Goal: Transaction & Acquisition: Purchase product/service

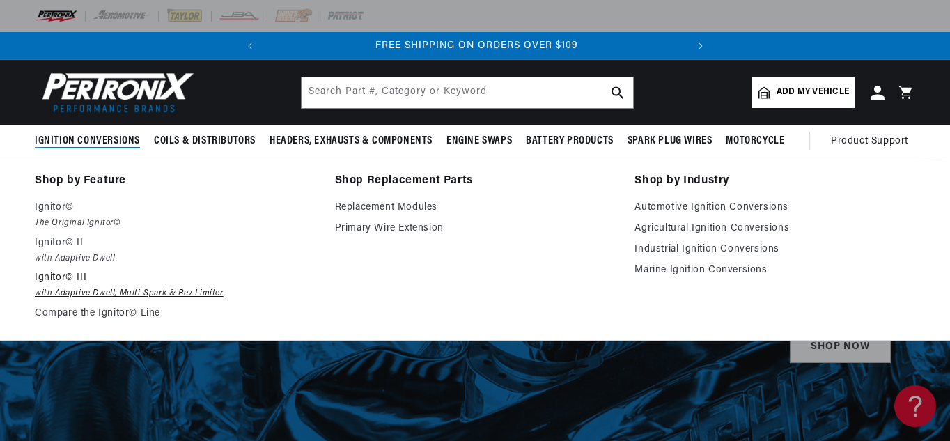
scroll to position [0, 422]
click at [686, 231] on link "Agricultural Ignition Conversions" at bounding box center [774, 228] width 281 height 17
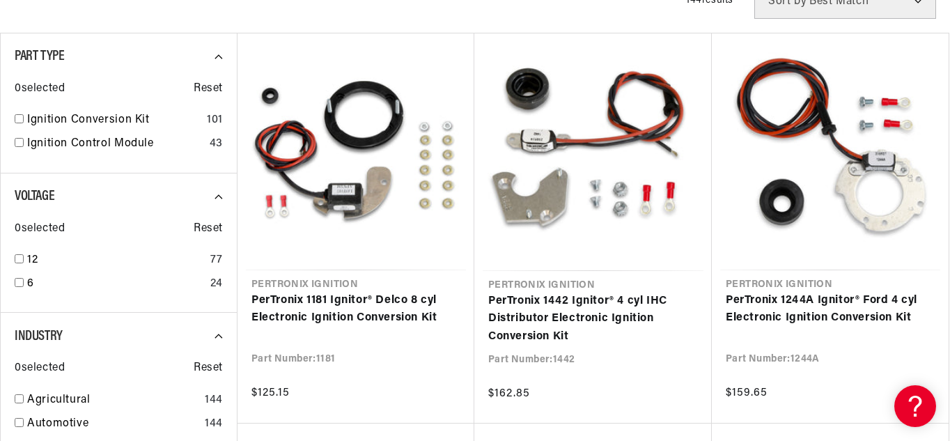
scroll to position [427, 0]
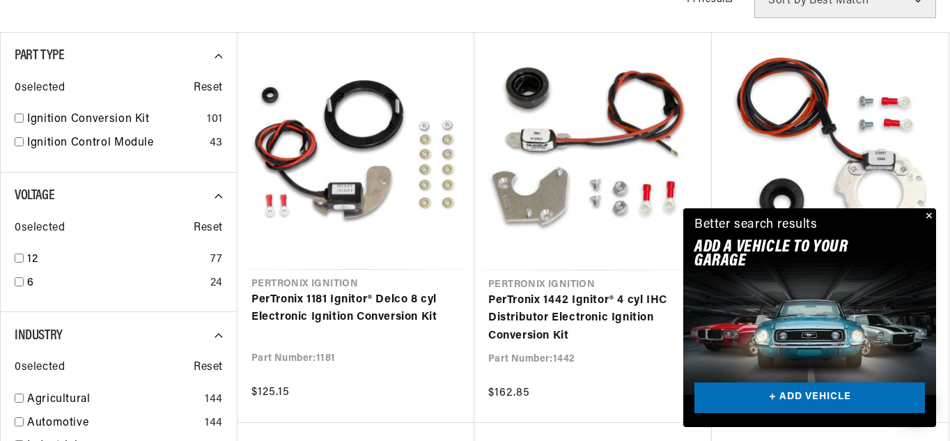
click at [931, 213] on button "Close" at bounding box center [927, 216] width 17 height 17
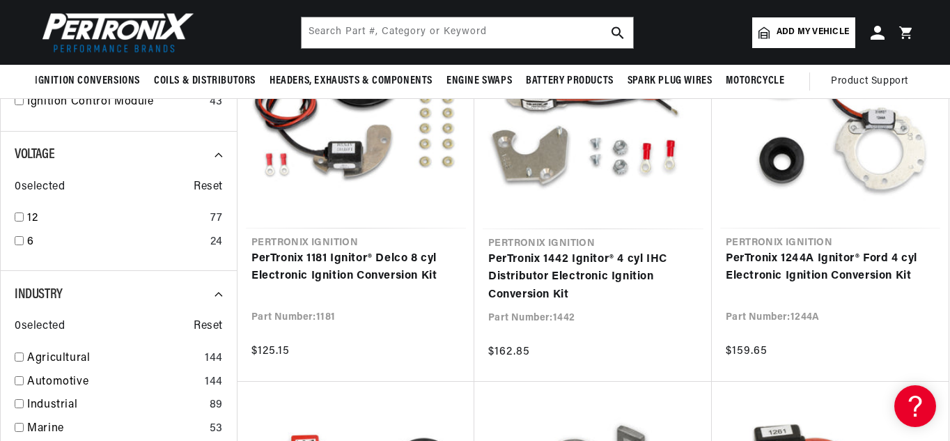
scroll to position [467, 0]
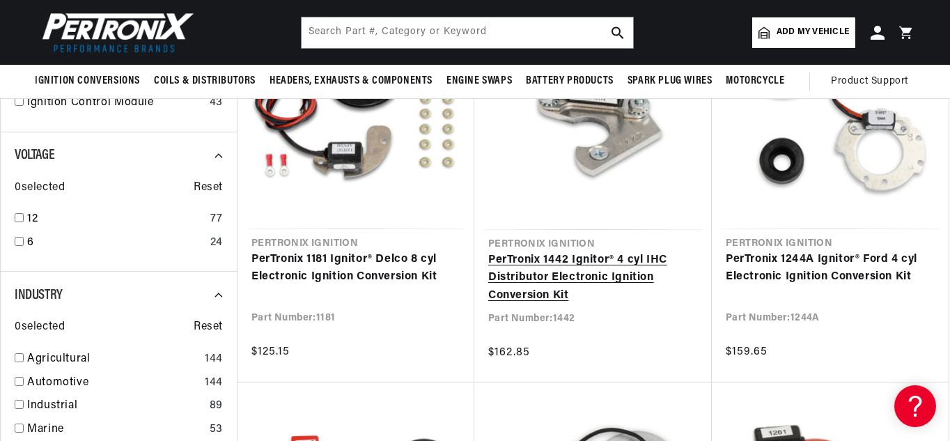
click at [593, 266] on link "PerTronix 1442 Ignitor® 4 cyl IHC Distributor Electronic Ignition Conversion Kit" at bounding box center [593, 278] width 210 height 54
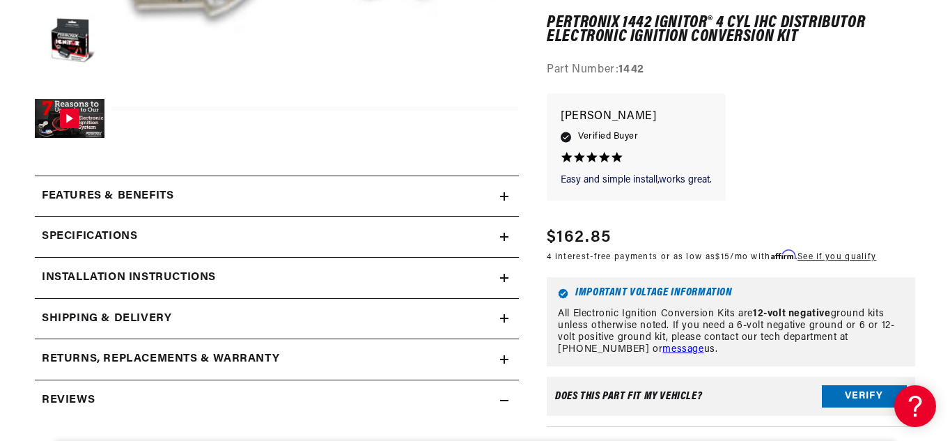
scroll to position [508, 0]
click at [508, 233] on icon at bounding box center [504, 236] width 8 height 8
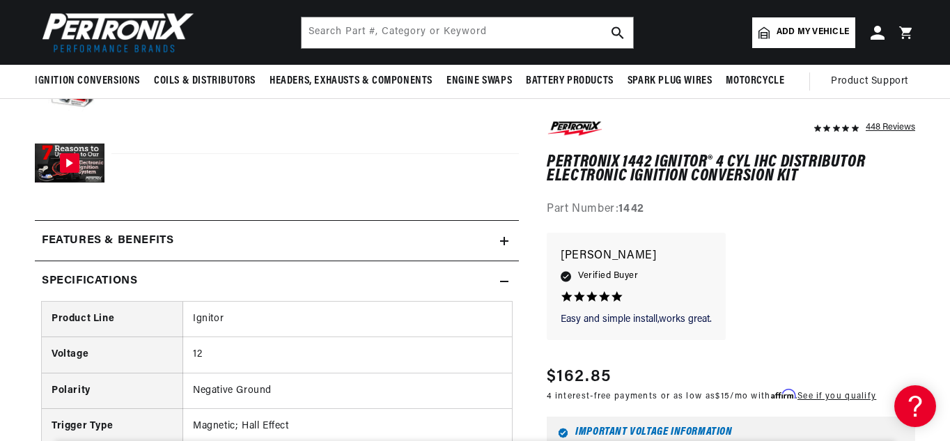
scroll to position [462, 0]
click at [499, 238] on div "Features & Benefits" at bounding box center [267, 242] width 465 height 18
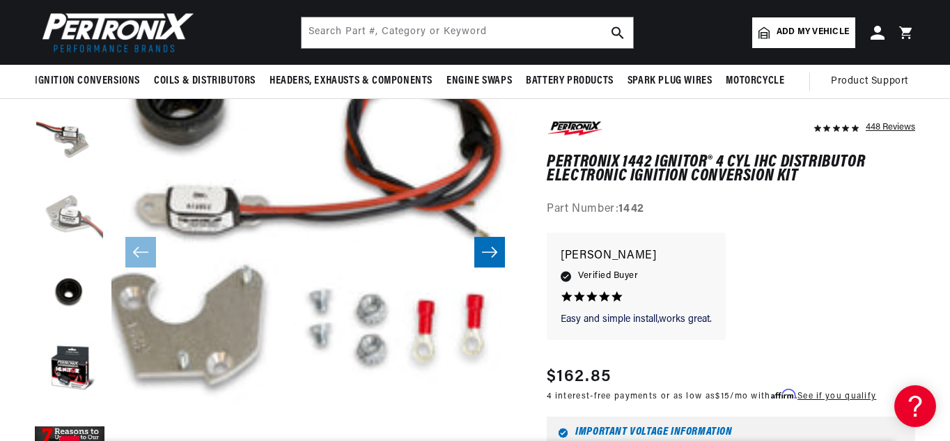
scroll to position [0, 0]
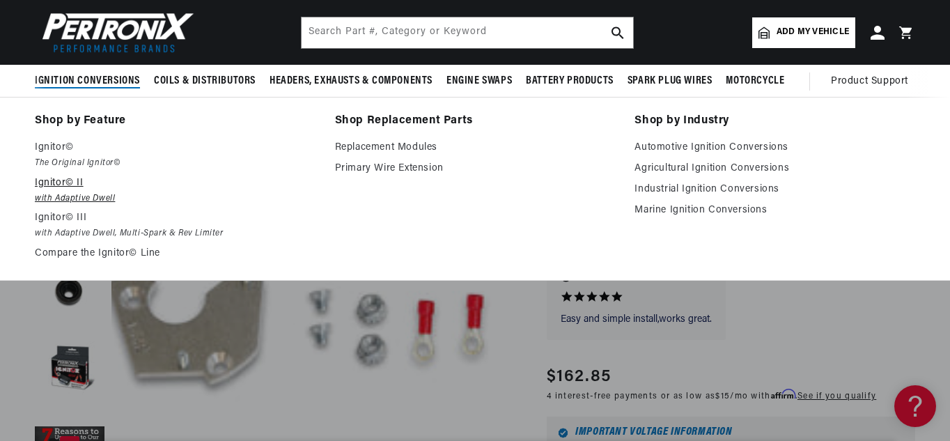
click at [75, 187] on p "Ignitor© II" at bounding box center [175, 183] width 281 height 17
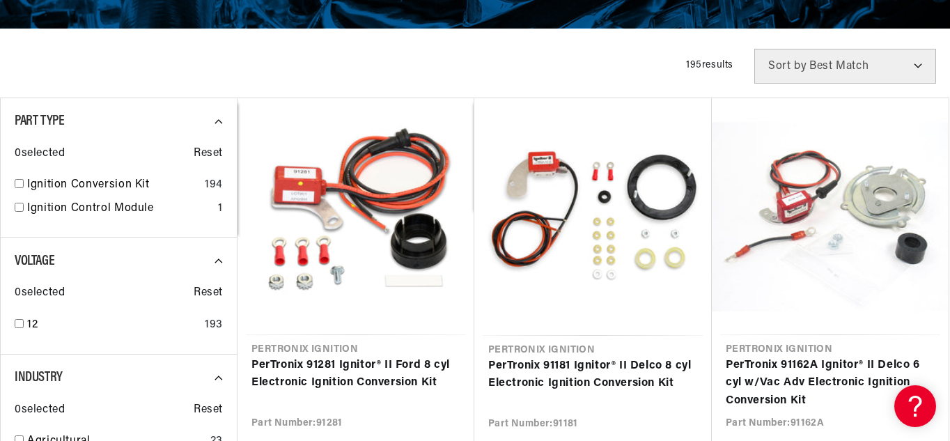
scroll to position [324, 0]
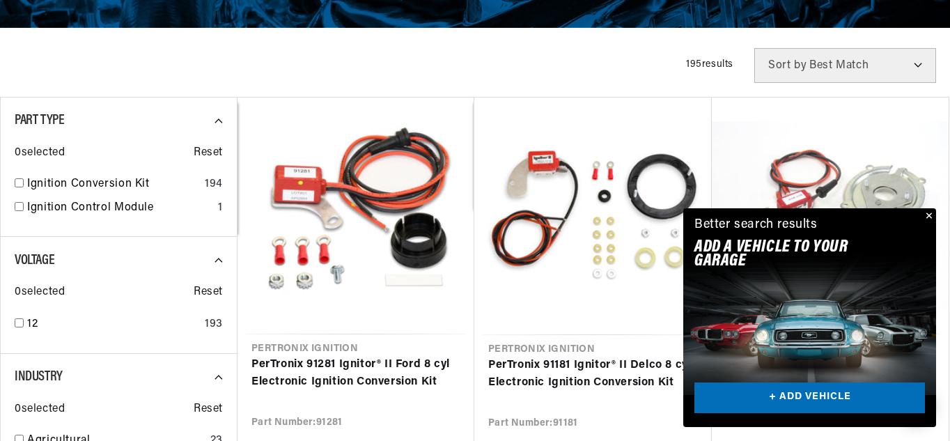
click at [930, 215] on button "Close" at bounding box center [927, 216] width 17 height 17
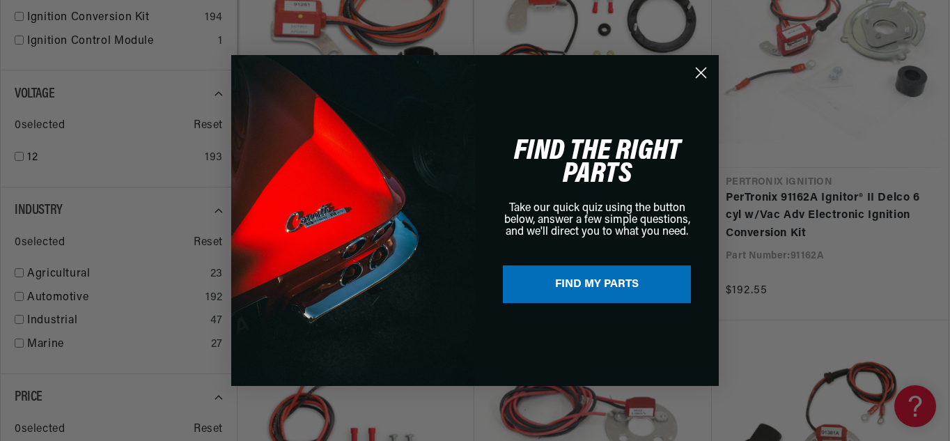
scroll to position [0, 422]
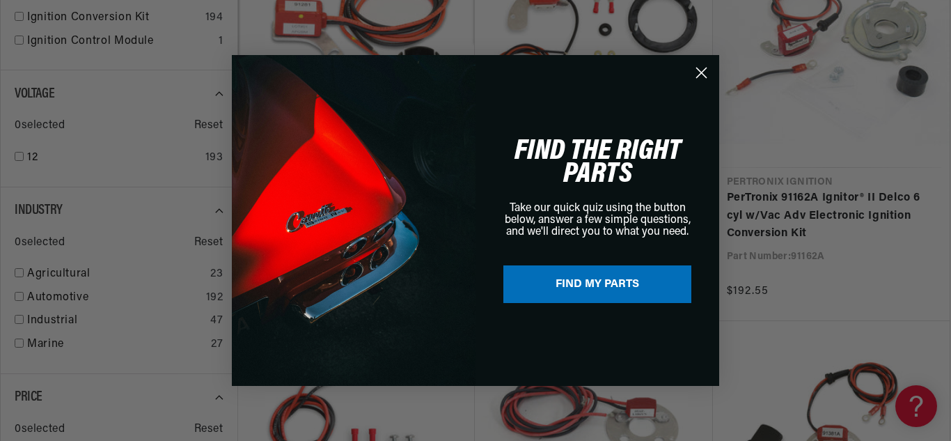
click at [699, 72] on circle "Close dialog" at bounding box center [701, 72] width 23 height 23
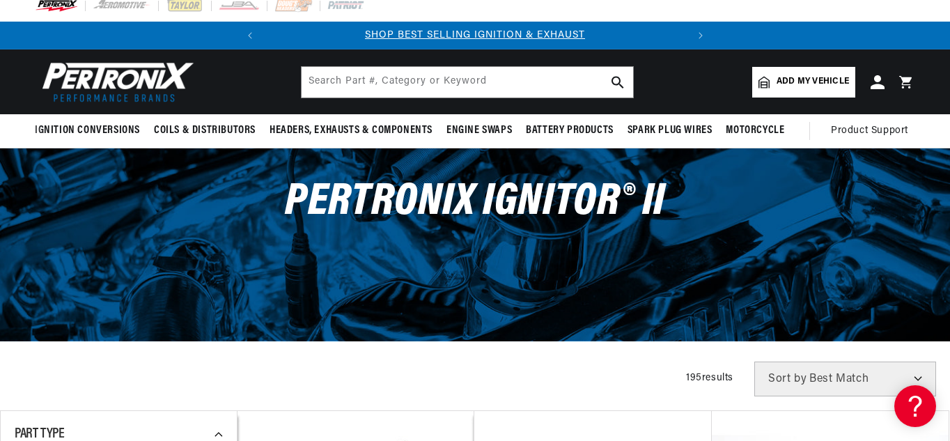
scroll to position [10, 0]
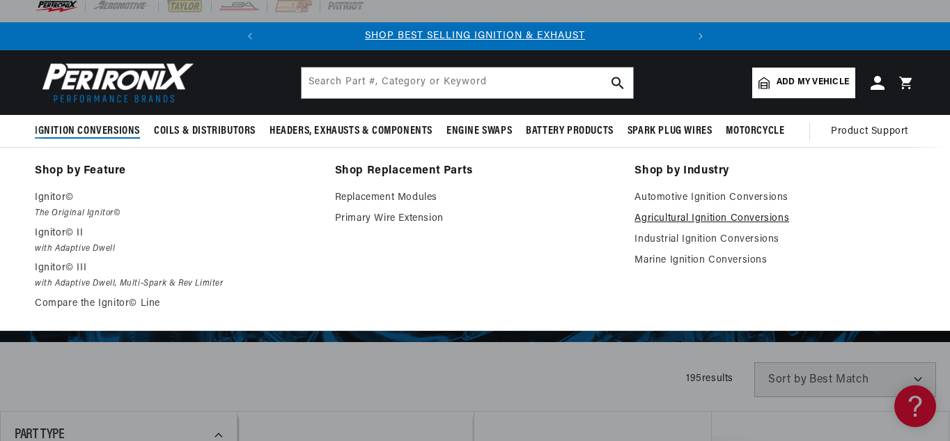
click at [701, 219] on link "Agricultural Ignition Conversions" at bounding box center [774, 218] width 281 height 17
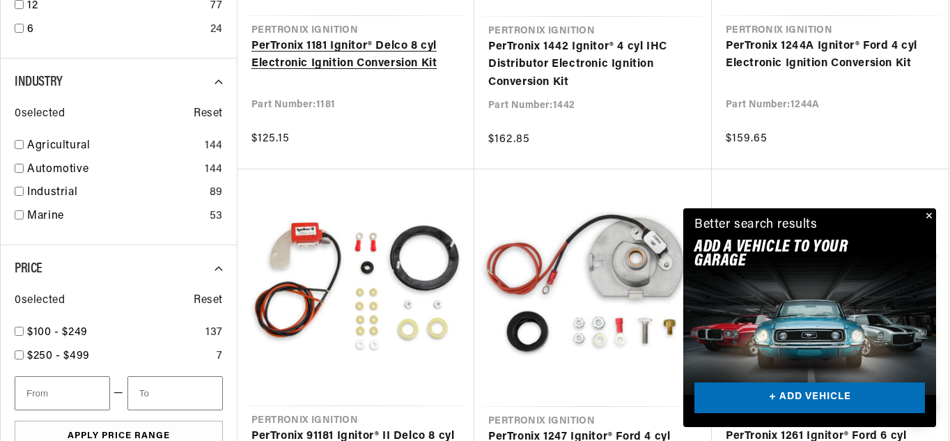
scroll to position [681, 0]
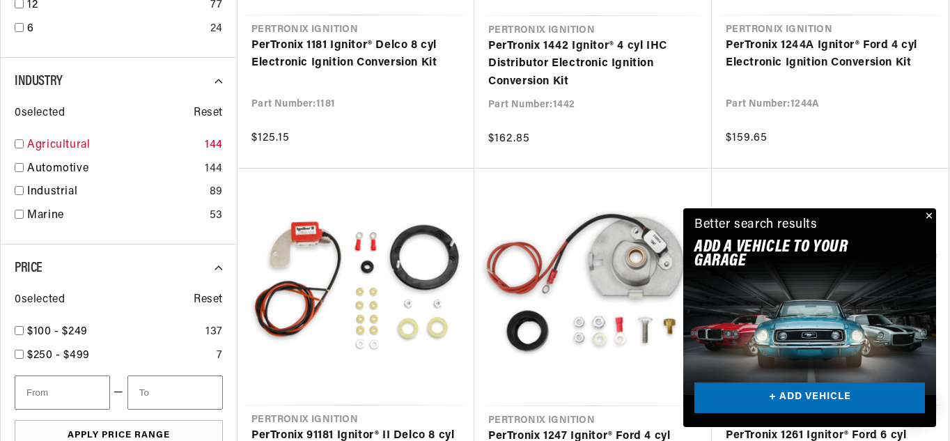
click at [22, 142] on input "checkbox" at bounding box center [19, 143] width 9 height 9
checkbox input "true"
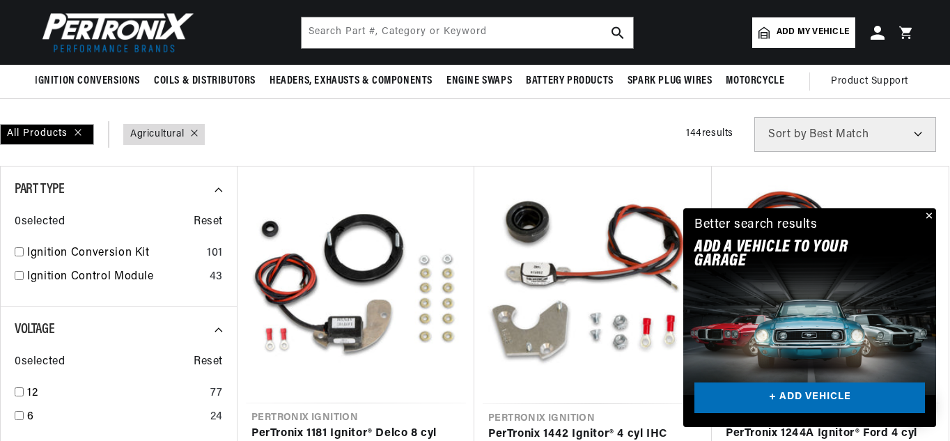
scroll to position [292, 0]
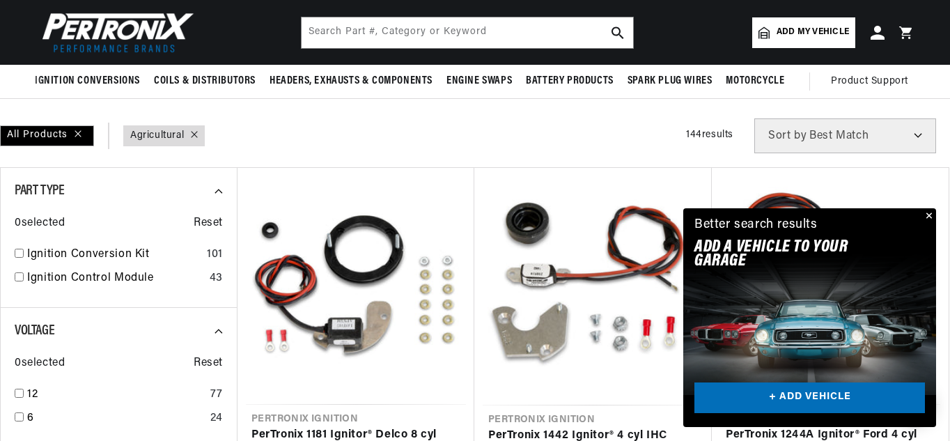
click at [928, 211] on button "Close" at bounding box center [927, 216] width 17 height 17
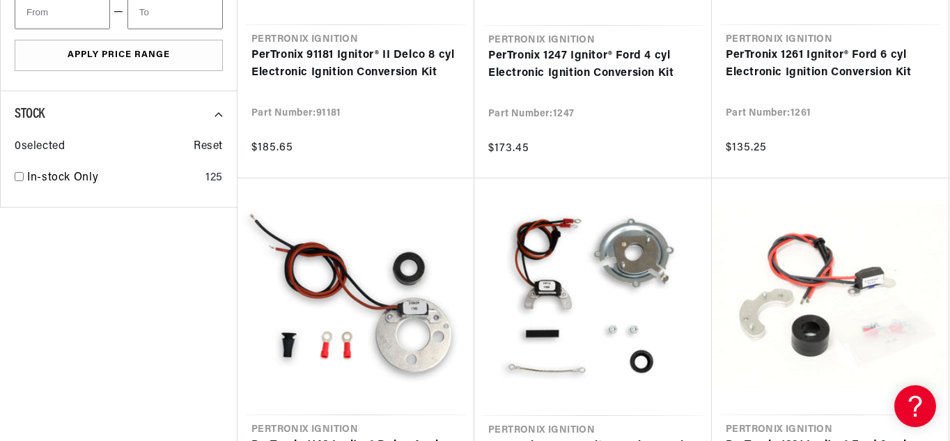
scroll to position [0, 422]
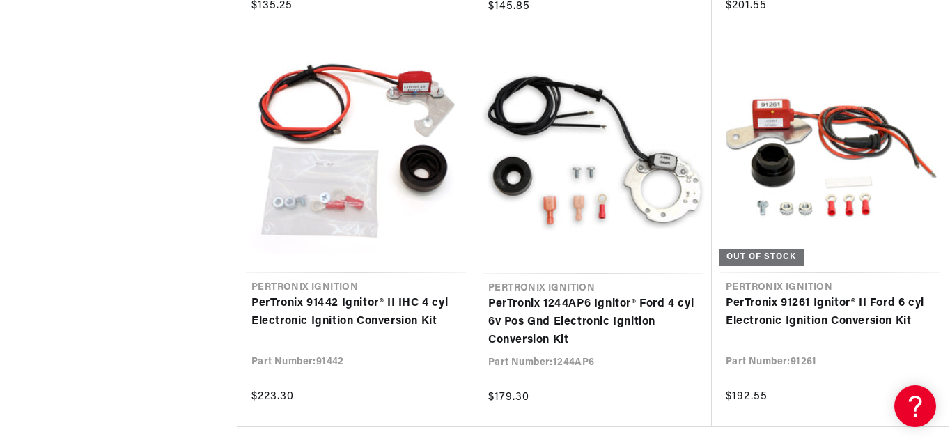
scroll to position [3157, 0]
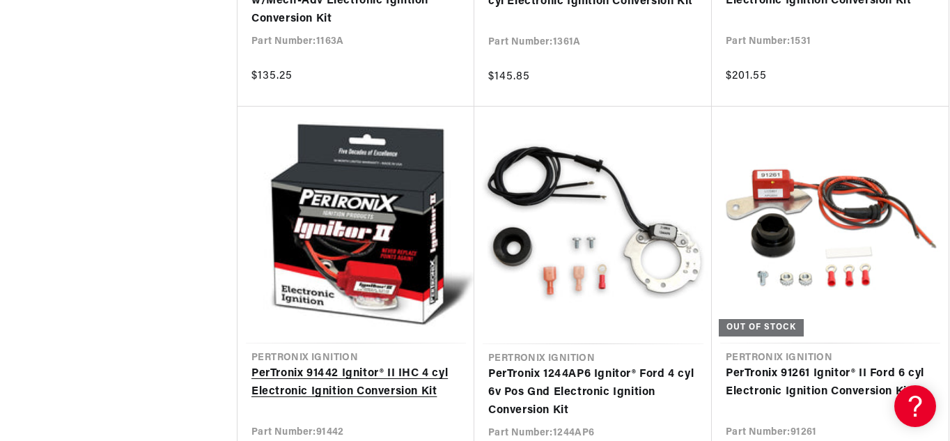
click at [338, 375] on link "PerTronix 91442 Ignitor® II IHC 4 cyl Electronic Ignition Conversion Kit" at bounding box center [355, 383] width 209 height 36
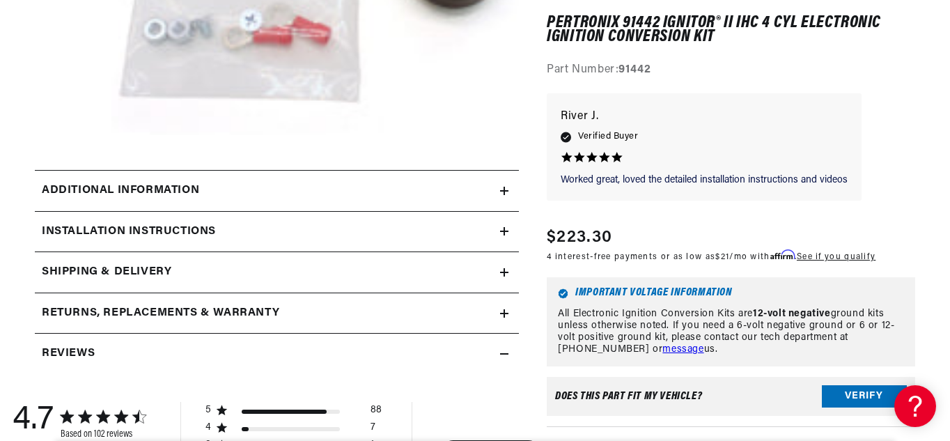
scroll to position [487, 0]
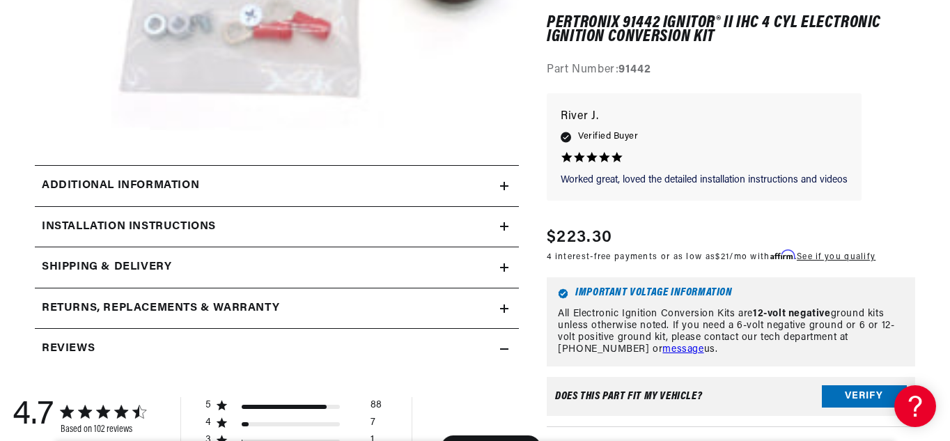
click at [507, 182] on icon at bounding box center [504, 186] width 8 height 8
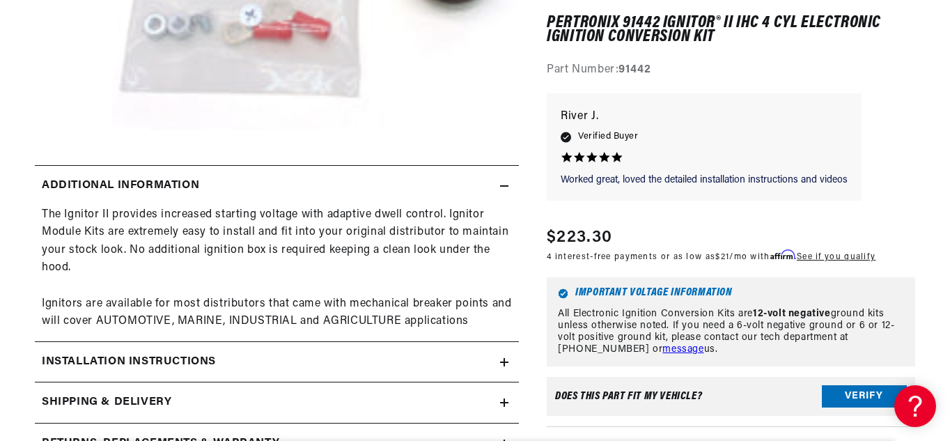
scroll to position [0, 0]
click at [507, 182] on icon at bounding box center [504, 186] width 8 height 8
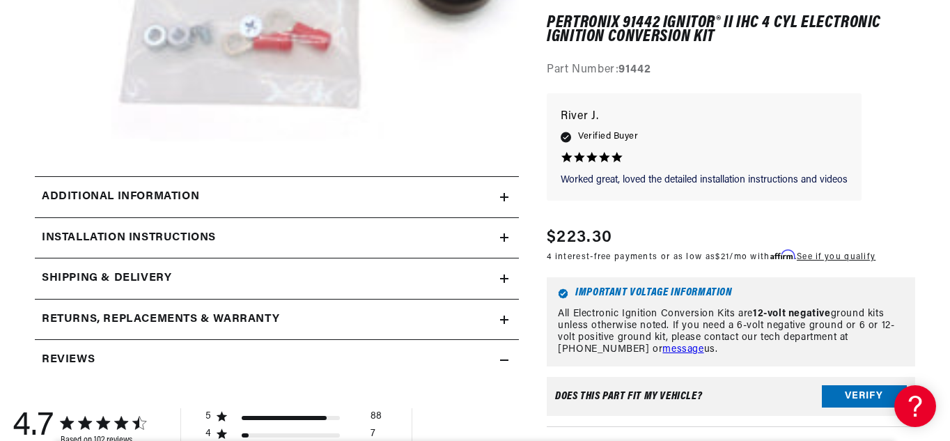
scroll to position [479, 0]
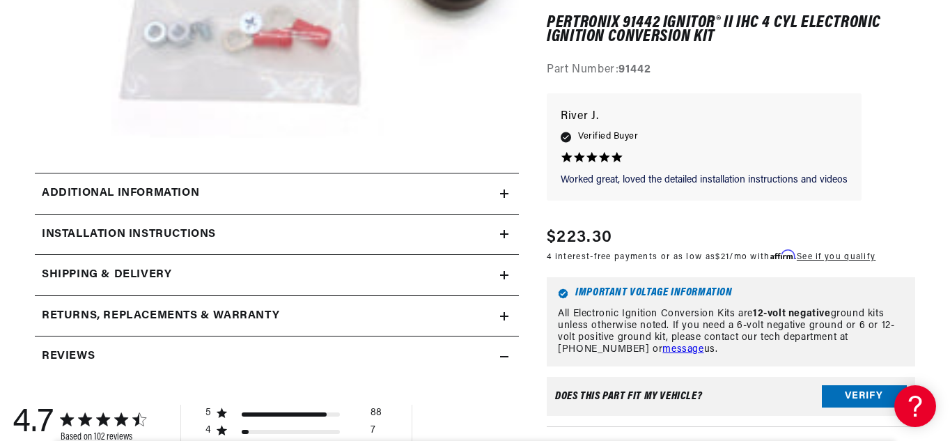
click at [505, 234] on icon at bounding box center [504, 234] width 8 height 0
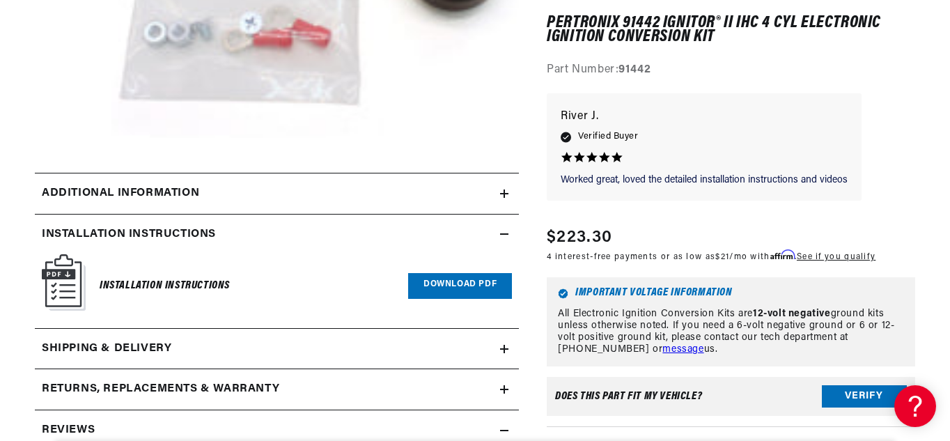
scroll to position [0, 422]
click at [504, 234] on icon at bounding box center [504, 234] width 8 height 0
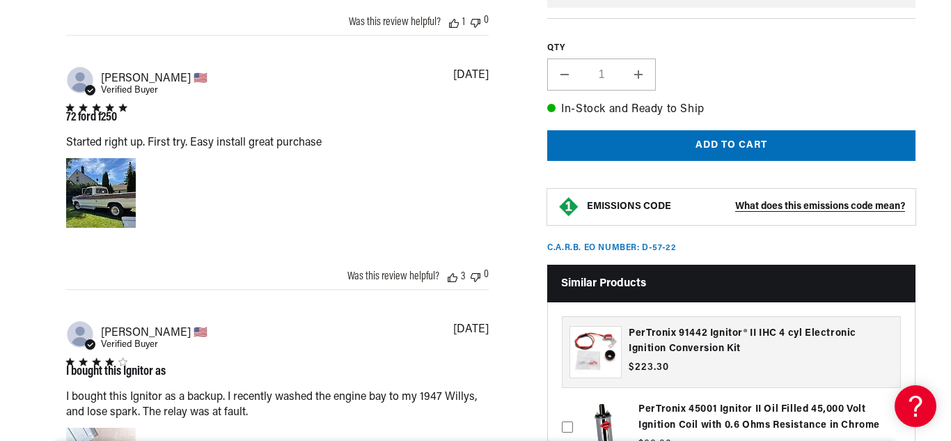
scroll to position [1316, 0]
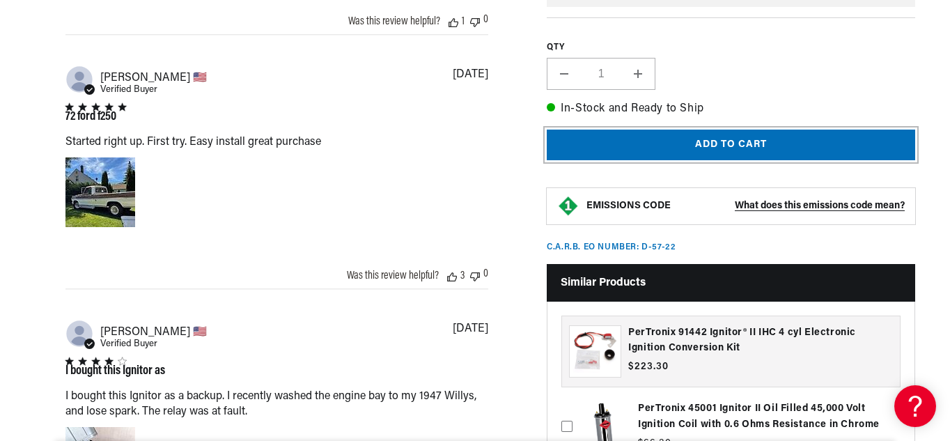
click at [749, 143] on button "Add to cart" at bounding box center [731, 145] width 368 height 31
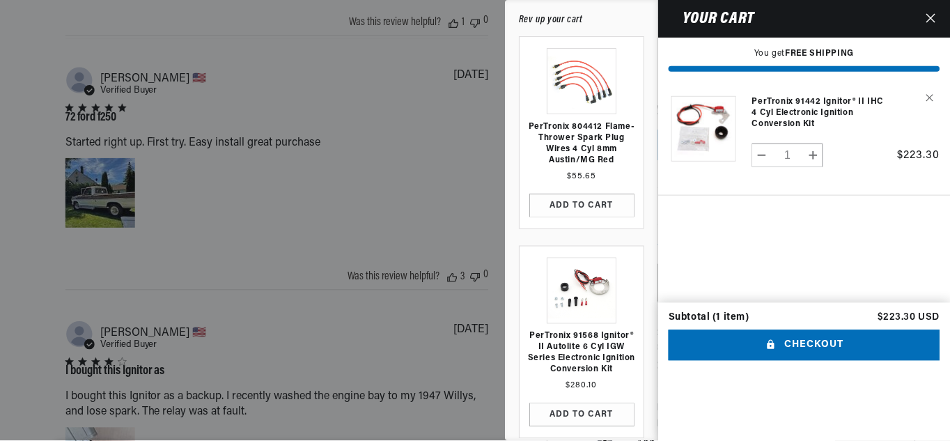
scroll to position [0, 0]
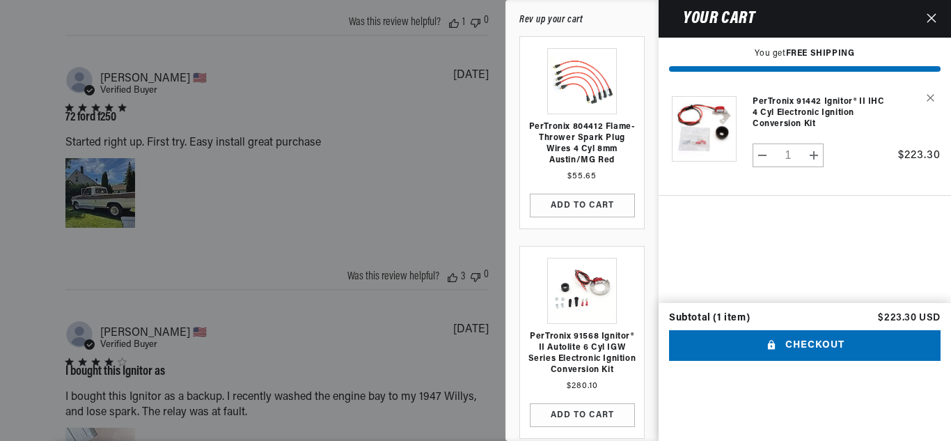
click at [931, 14] on icon "Close" at bounding box center [932, 18] width 10 height 10
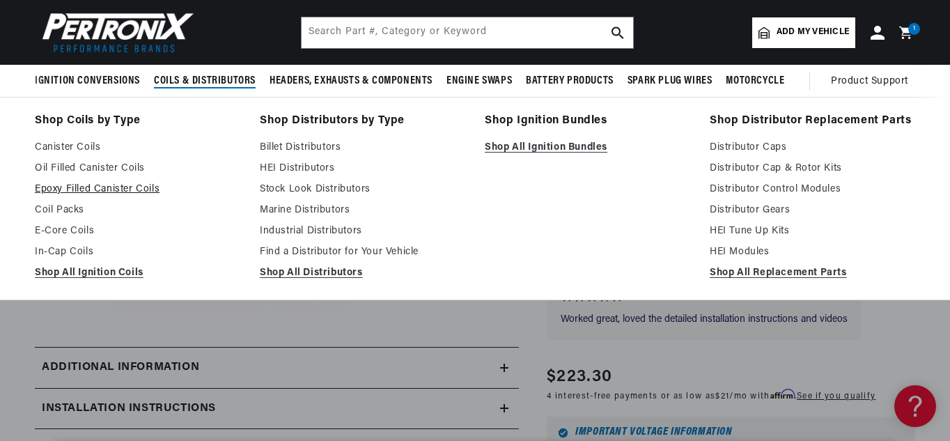
click at [83, 185] on link "Epoxy Filled Canister Coils" at bounding box center [137, 189] width 205 height 17
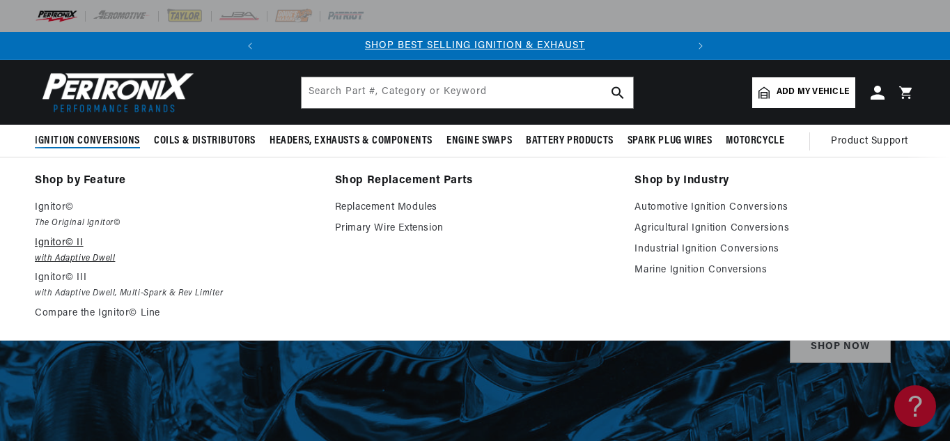
click at [71, 246] on p "Ignitor© II" at bounding box center [175, 243] width 281 height 17
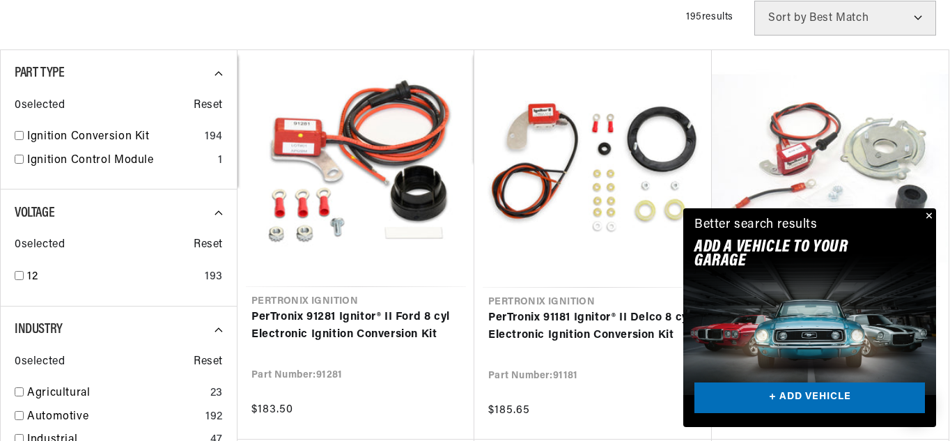
scroll to position [373, 0]
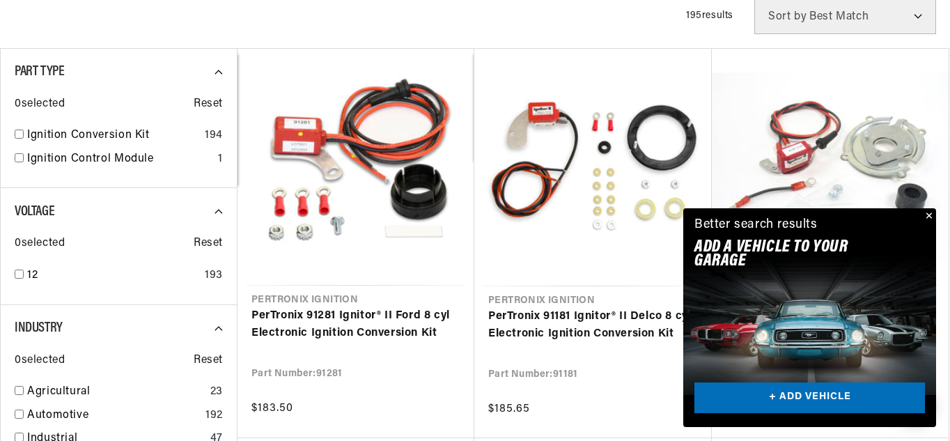
click at [931, 218] on button "Close" at bounding box center [927, 216] width 17 height 17
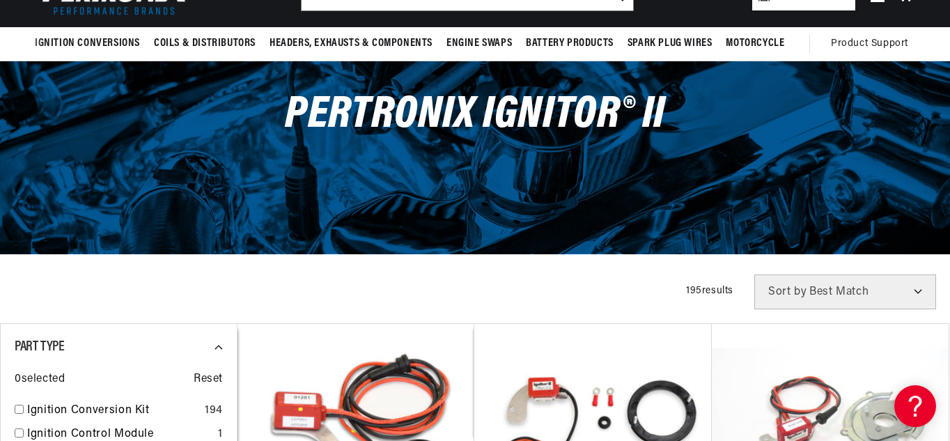
scroll to position [0, 0]
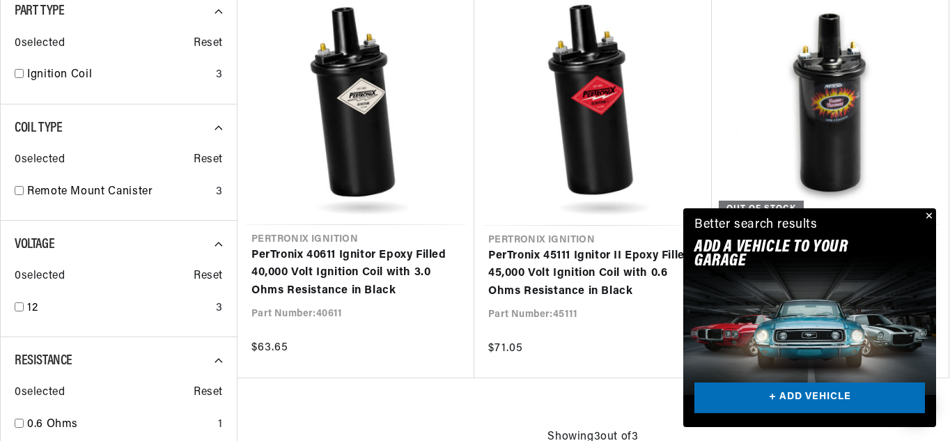
scroll to position [0, 422]
click at [927, 214] on button "Close" at bounding box center [927, 216] width 17 height 17
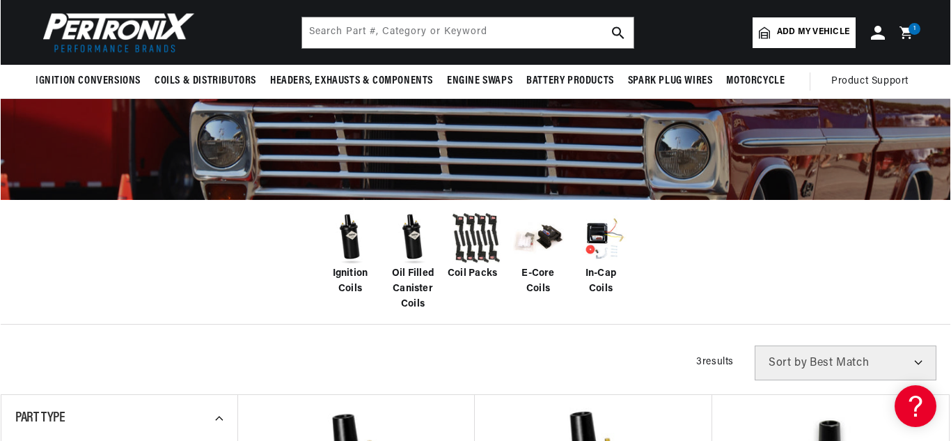
scroll to position [0, 0]
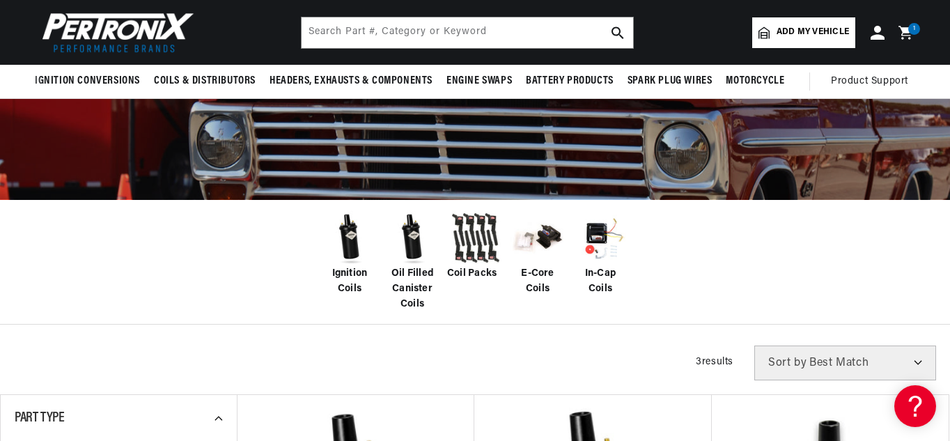
click at [908, 25] on icon at bounding box center [907, 32] width 33 height 17
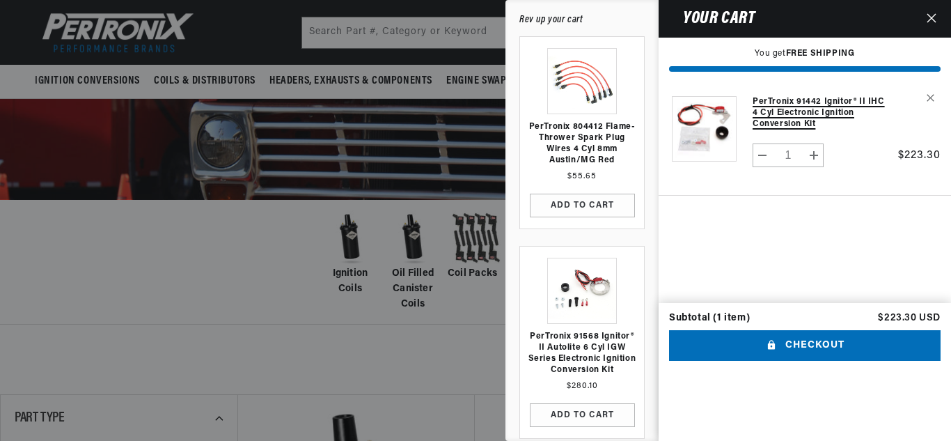
click at [786, 123] on link "PerTronix 91442 Ignitor® II IHC 4 cyl Electronic Ignition Conversion Kit" at bounding box center [822, 112] width 139 height 33
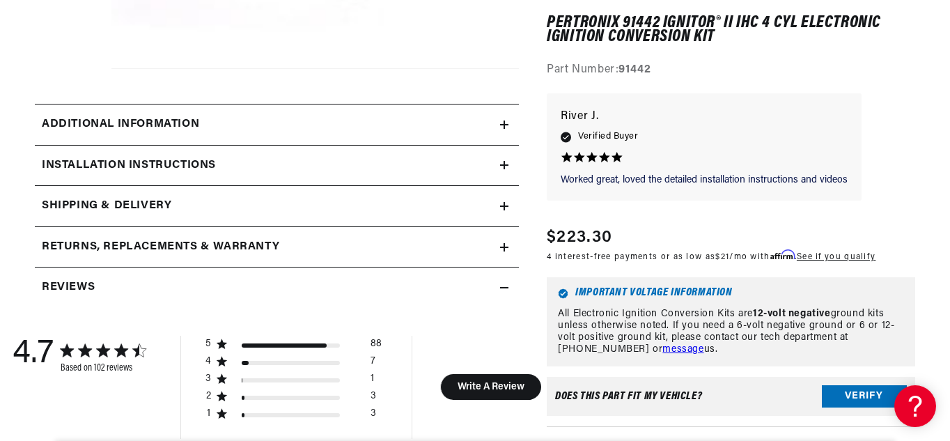
scroll to position [552, 0]
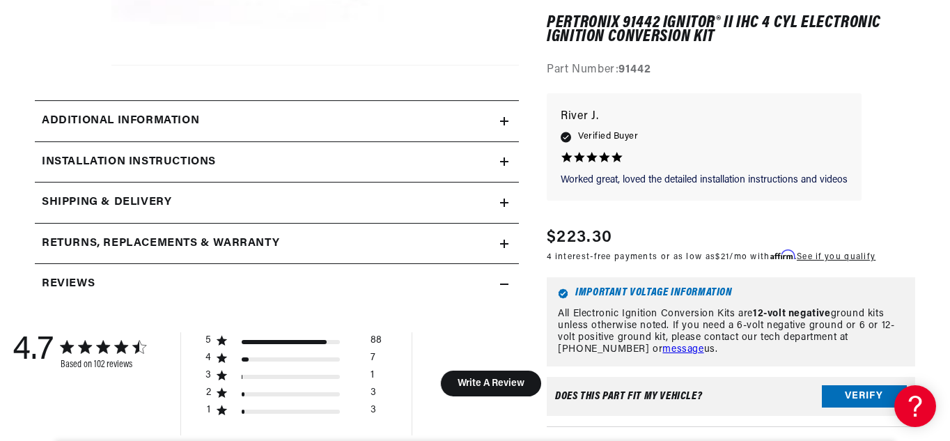
click at [500, 122] on icon at bounding box center [504, 121] width 8 height 8
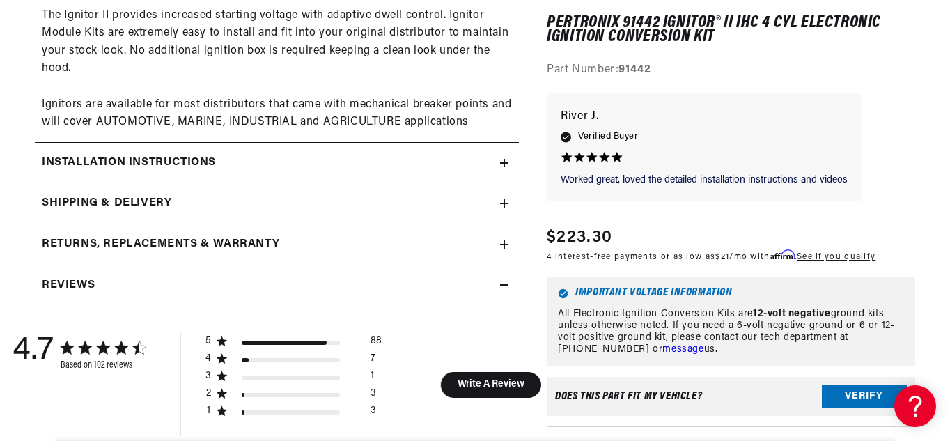
scroll to position [694, 0]
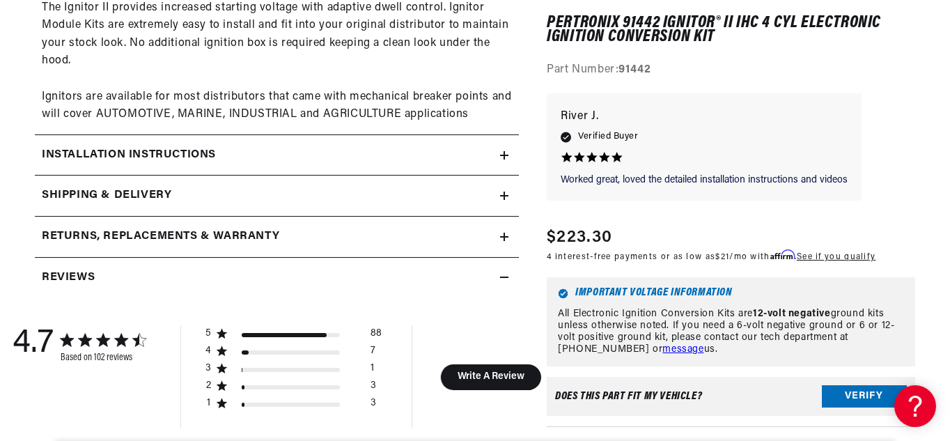
click at [506, 157] on icon at bounding box center [504, 155] width 8 height 8
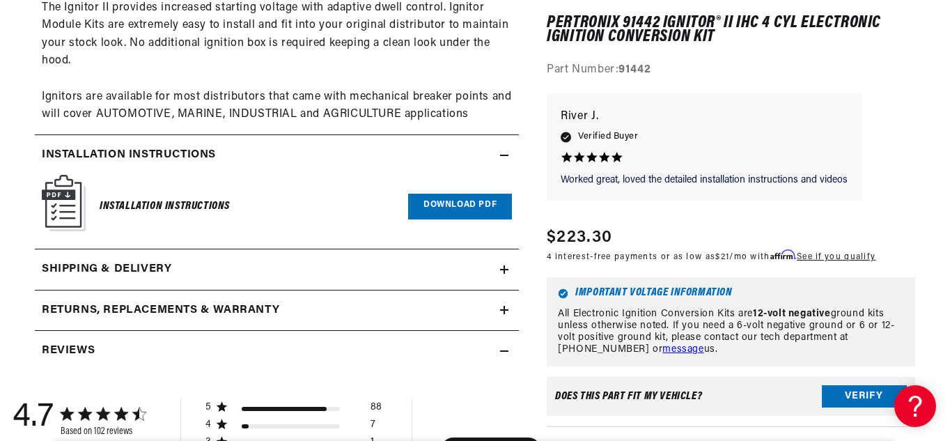
click at [441, 201] on link "Download PDF" at bounding box center [460, 207] width 104 height 26
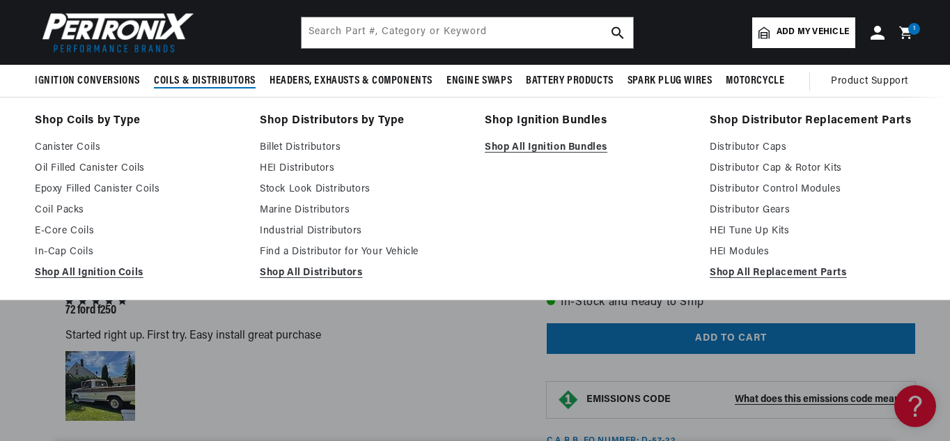
scroll to position [0, 422]
click at [90, 185] on link "Epoxy Filled Canister Coils" at bounding box center [137, 189] width 205 height 17
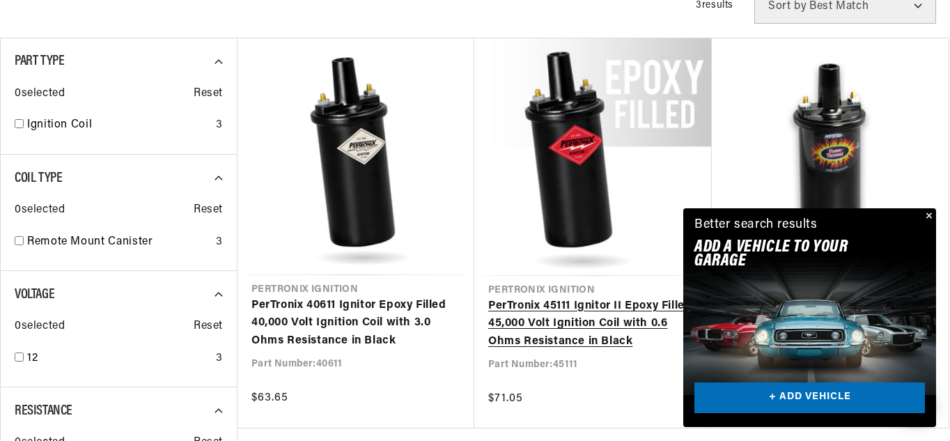
click at [570, 309] on link "PerTronix 45111 Ignitor II Epoxy Filled 45,000 Volt Ignition Coil with 0.6 Ohms…" at bounding box center [593, 324] width 210 height 54
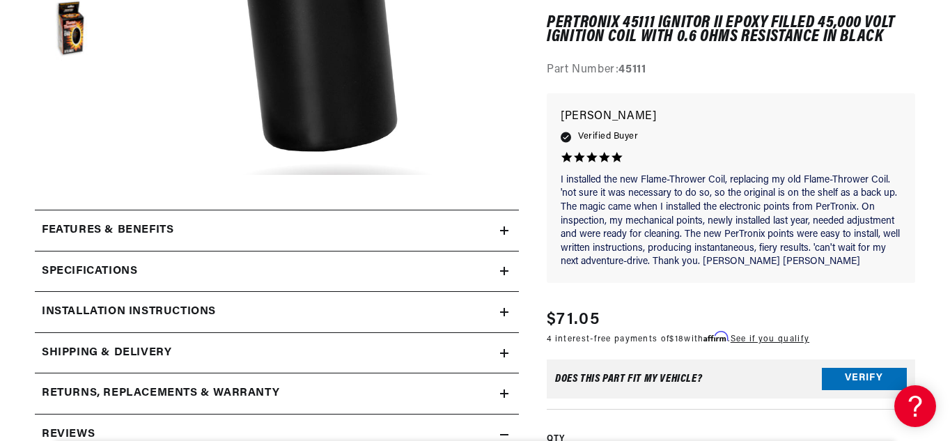
scroll to position [443, 0]
click at [504, 267] on icon at bounding box center [504, 270] width 0 height 8
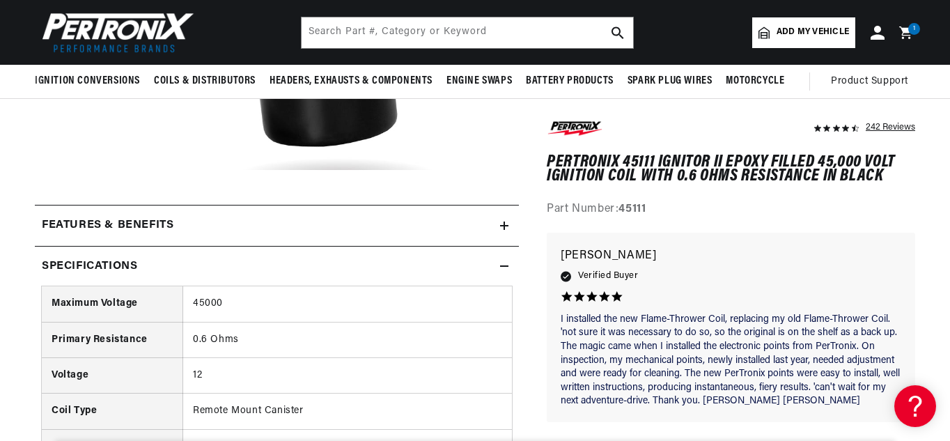
scroll to position [446, 0]
click at [503, 259] on summary "Specifications" at bounding box center [277, 267] width 484 height 40
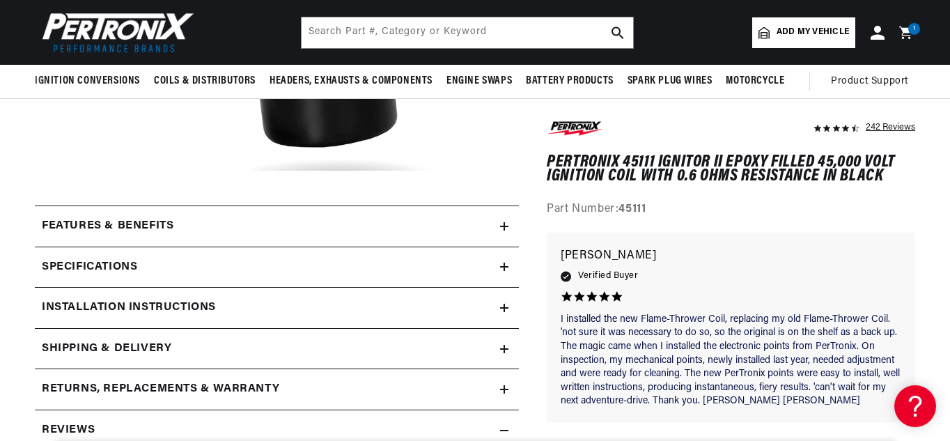
click at [504, 227] on icon at bounding box center [504, 226] width 8 height 8
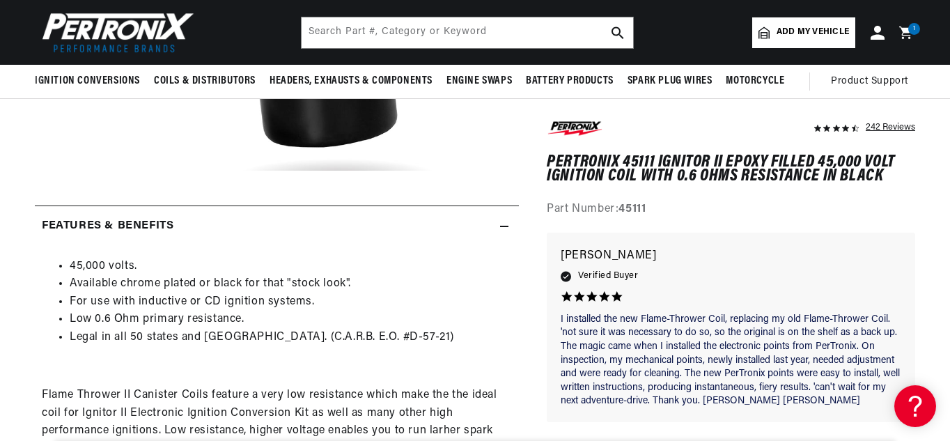
scroll to position [0, 422]
click at [504, 227] on icon at bounding box center [504, 226] width 8 height 8
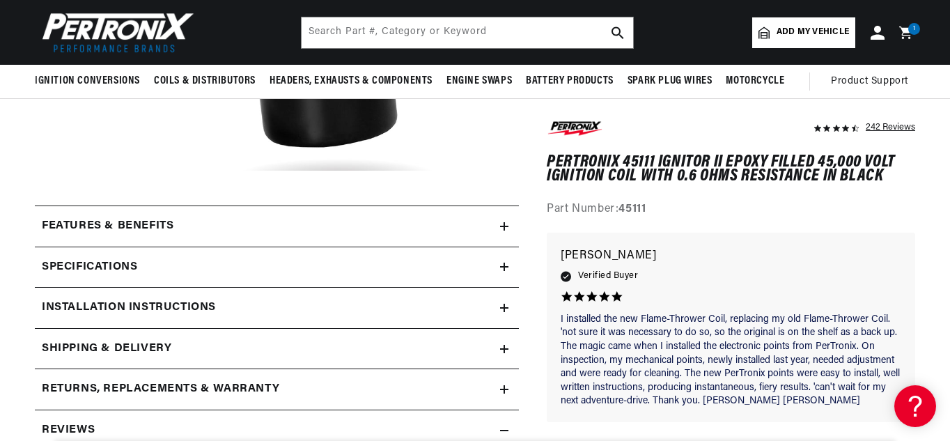
scroll to position [0, 0]
click at [504, 227] on icon at bounding box center [504, 226] width 8 height 8
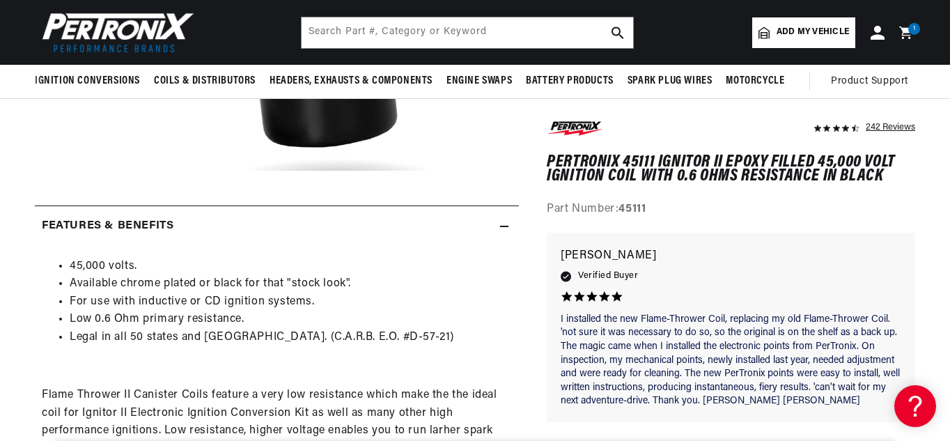
click at [504, 227] on icon at bounding box center [504, 226] width 8 height 8
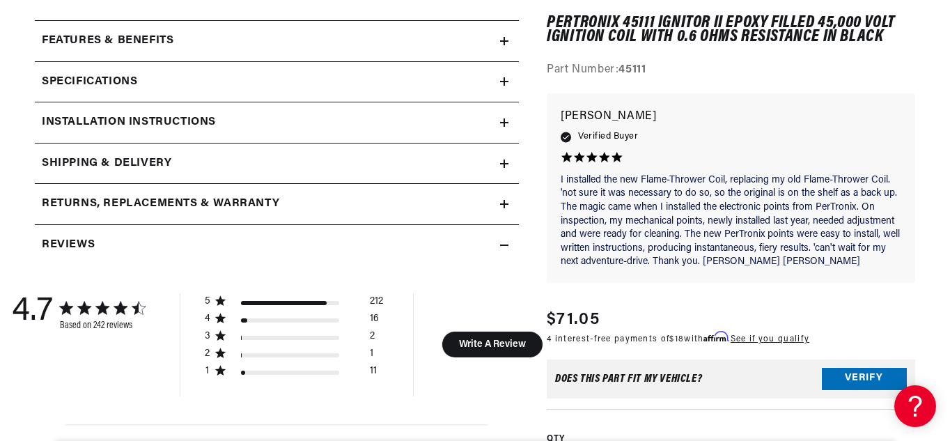
scroll to position [0, 422]
click at [502, 123] on icon at bounding box center [504, 123] width 8 height 0
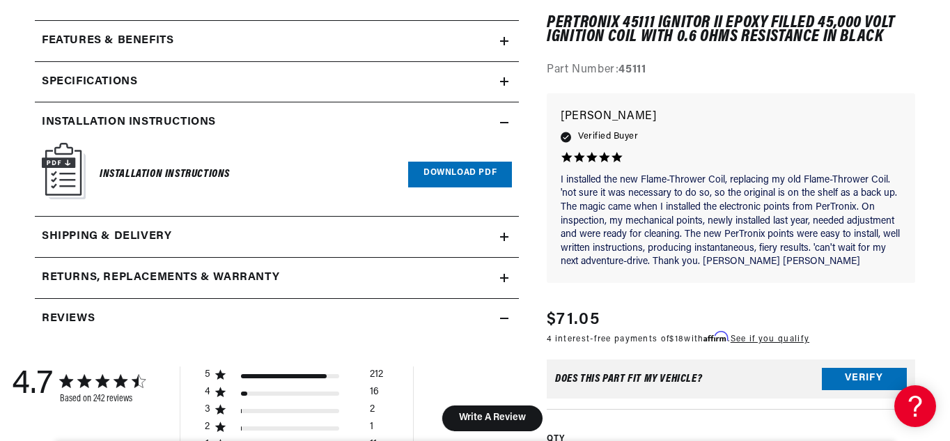
click at [444, 176] on link "Download PDF" at bounding box center [460, 175] width 104 height 26
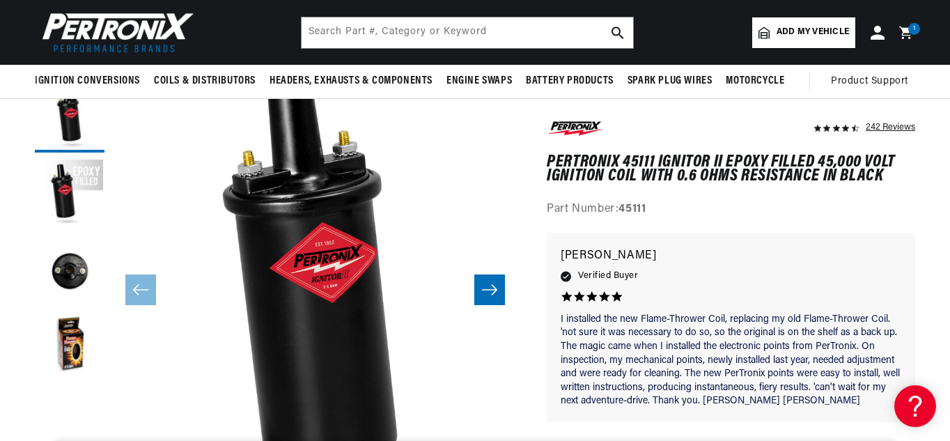
scroll to position [0, 0]
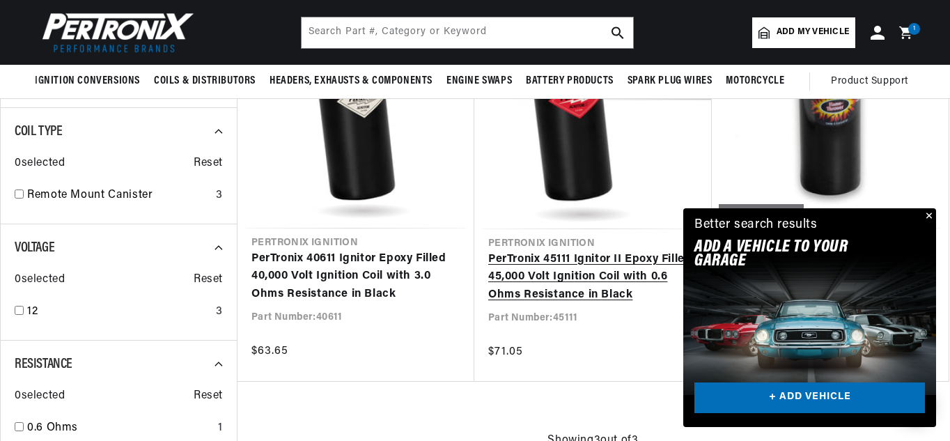
scroll to position [534, 0]
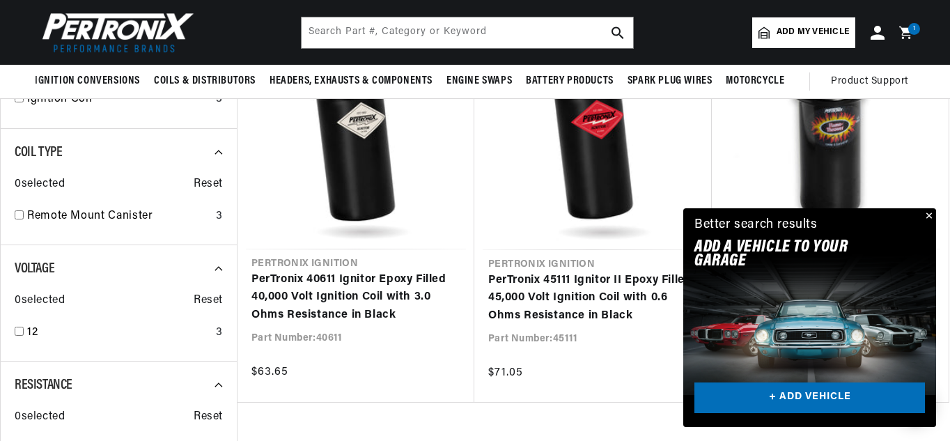
click at [926, 213] on button "Close" at bounding box center [927, 216] width 17 height 17
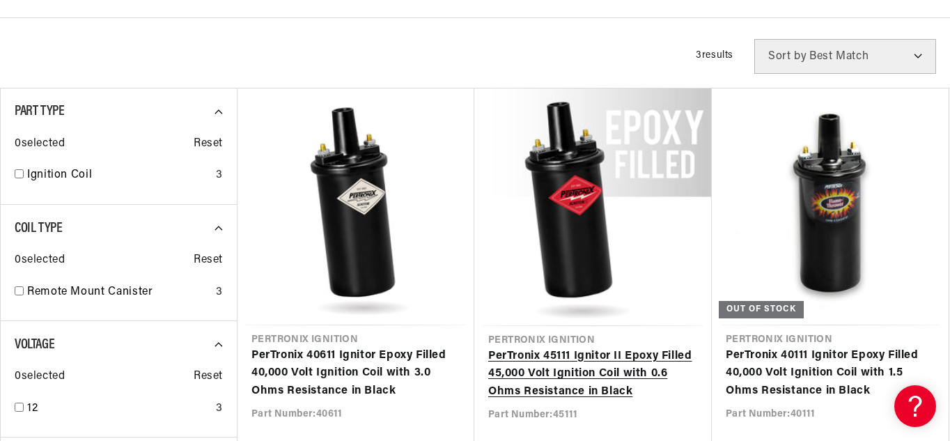
scroll to position [512, 0]
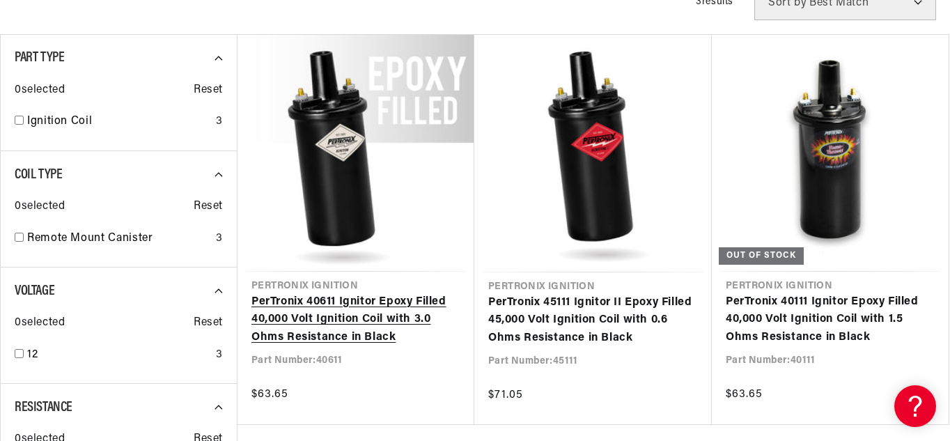
click at [331, 334] on link "PerTronix 40611 Ignitor Epoxy Filled 40,000 Volt Ignition Coil with 3.0 Ohms Re…" at bounding box center [355, 320] width 209 height 54
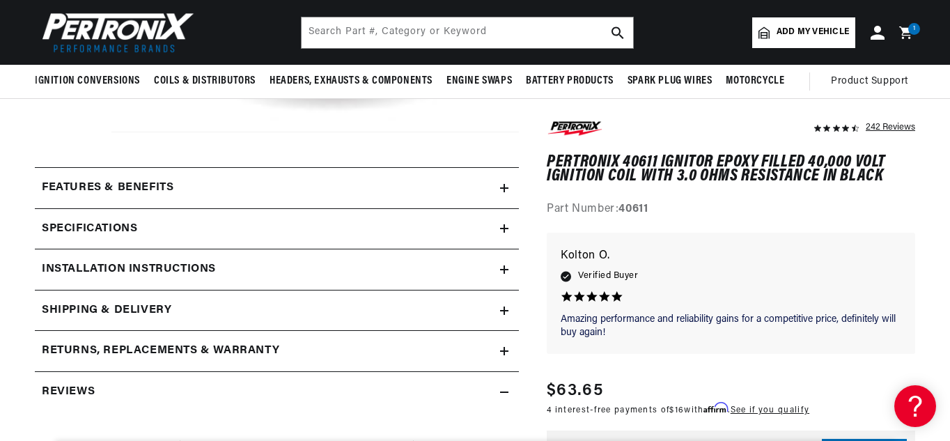
scroll to position [41, 0]
click at [504, 227] on icon at bounding box center [504, 228] width 0 height 8
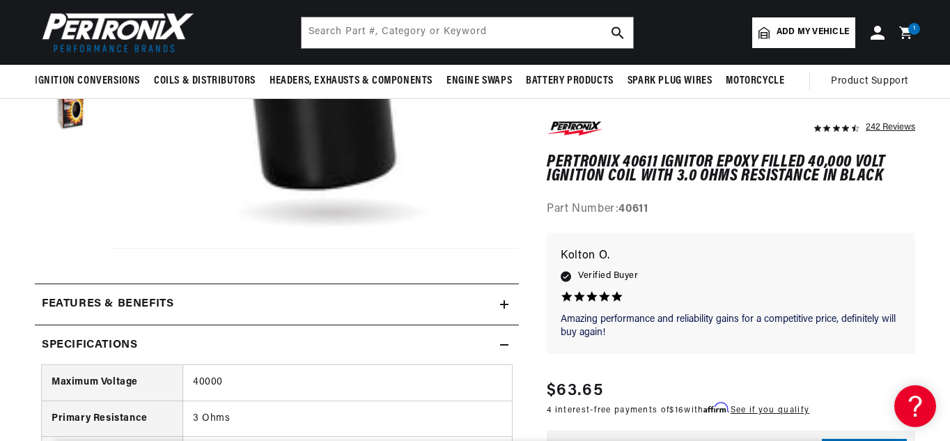
scroll to position [0, 422]
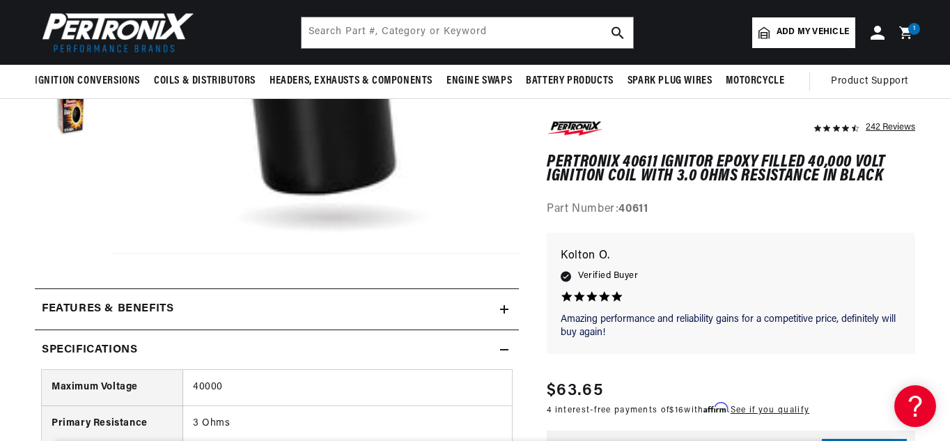
click at [497, 346] on div "Specifications" at bounding box center [267, 350] width 465 height 18
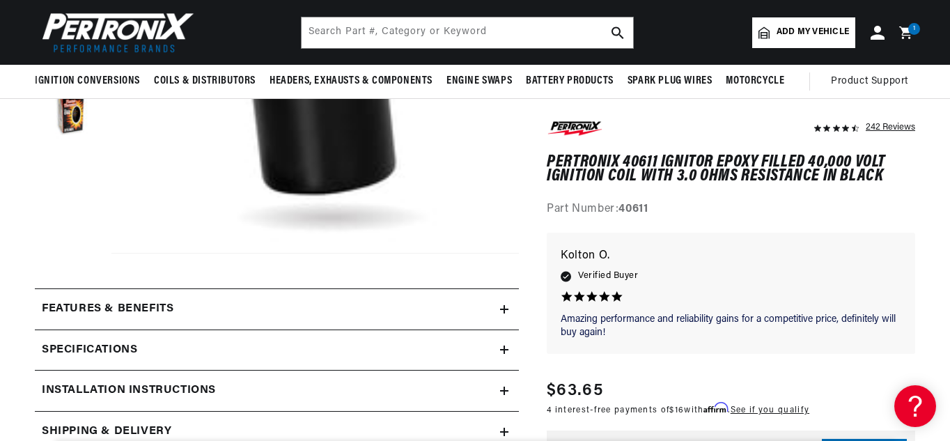
click at [504, 307] on icon at bounding box center [504, 309] width 8 height 8
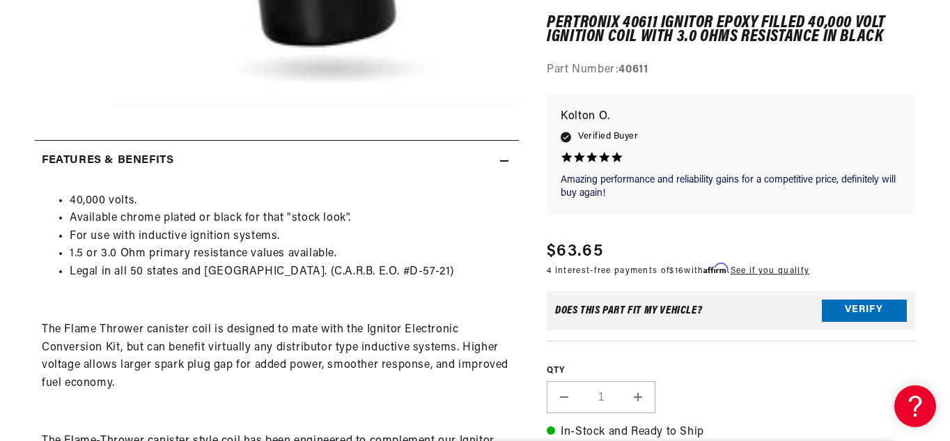
scroll to position [513, 0]
click at [503, 163] on icon at bounding box center [504, 160] width 8 height 8
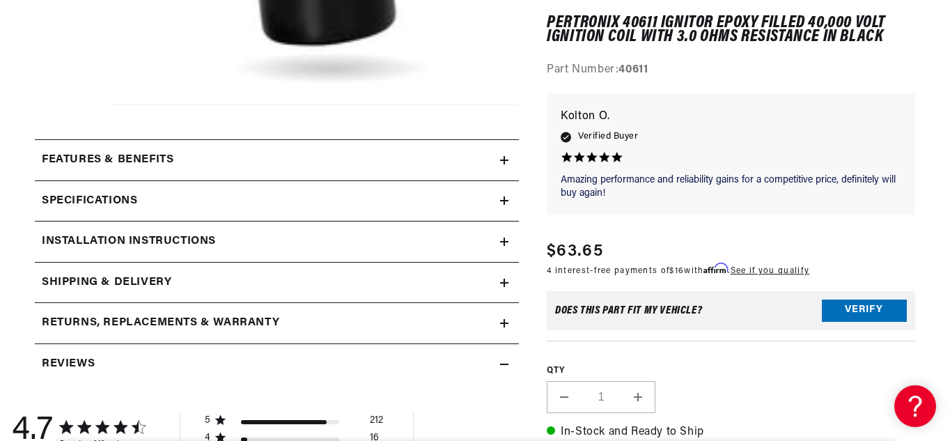
scroll to position [0, 0]
click at [500, 241] on icon at bounding box center [504, 241] width 8 height 8
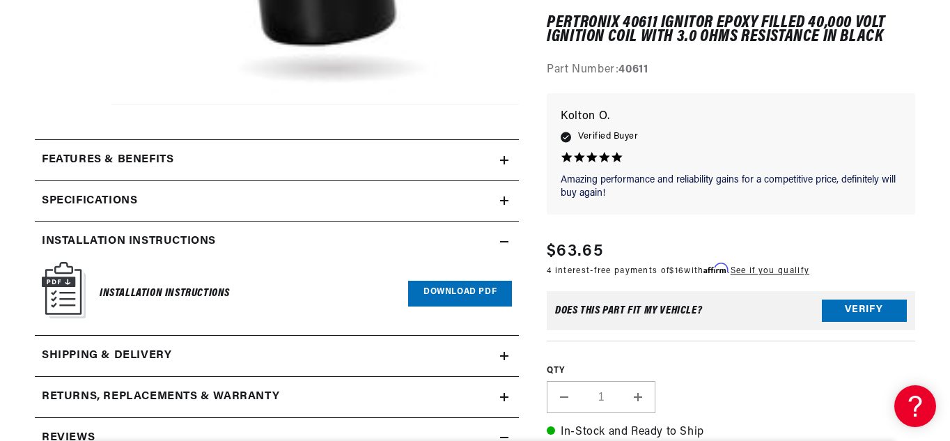
click at [446, 288] on link "Download PDF" at bounding box center [460, 294] width 104 height 26
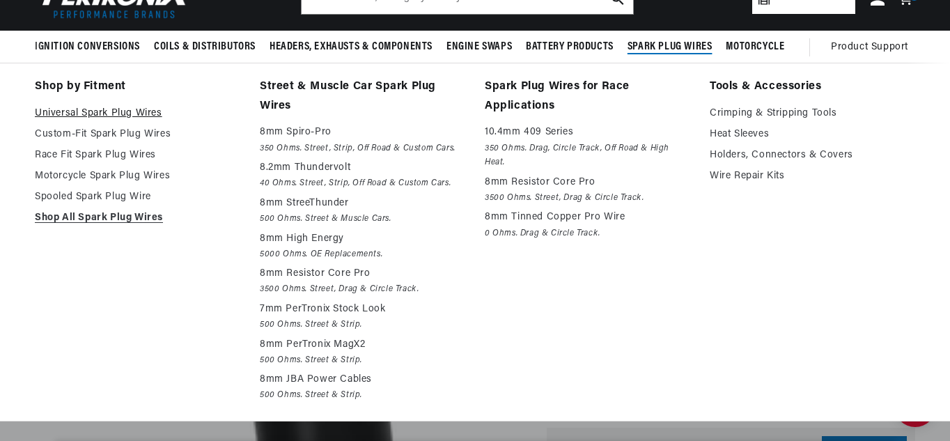
click at [131, 109] on link "Universal Spark Plug Wires" at bounding box center [137, 113] width 205 height 17
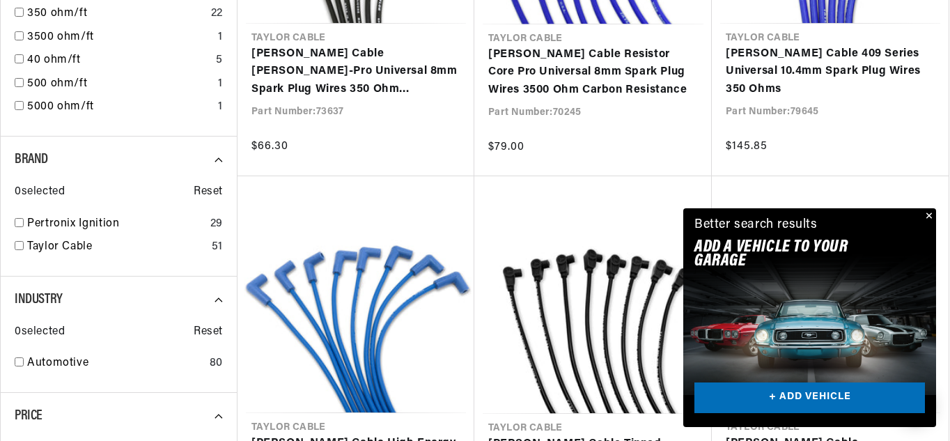
scroll to position [635, 0]
click at [19, 219] on input "checkbox" at bounding box center [19, 221] width 9 height 9
checkbox input "false"
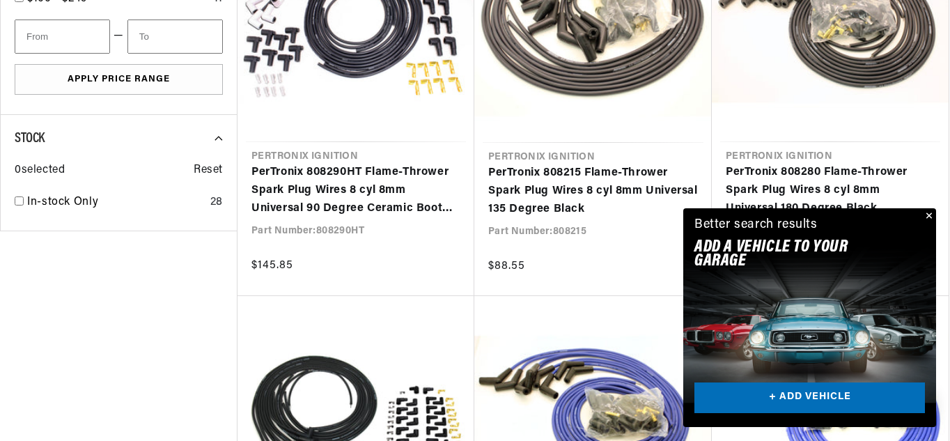
scroll to position [906, 0]
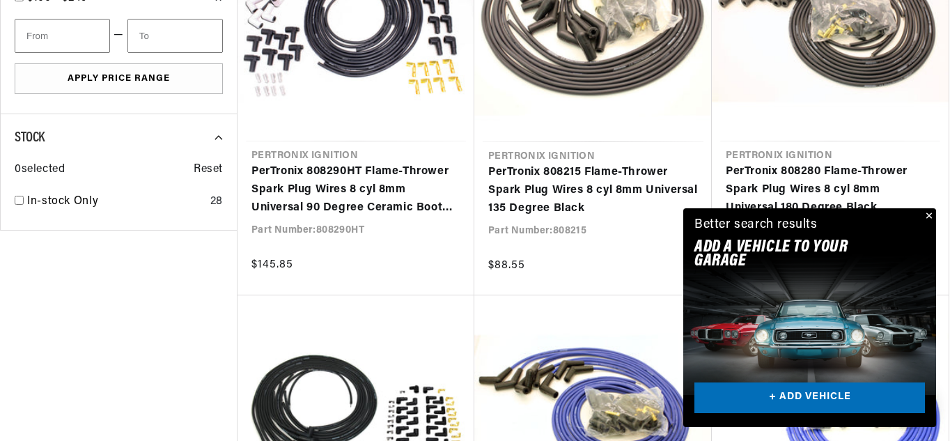
click at [923, 216] on button "Close" at bounding box center [927, 216] width 17 height 17
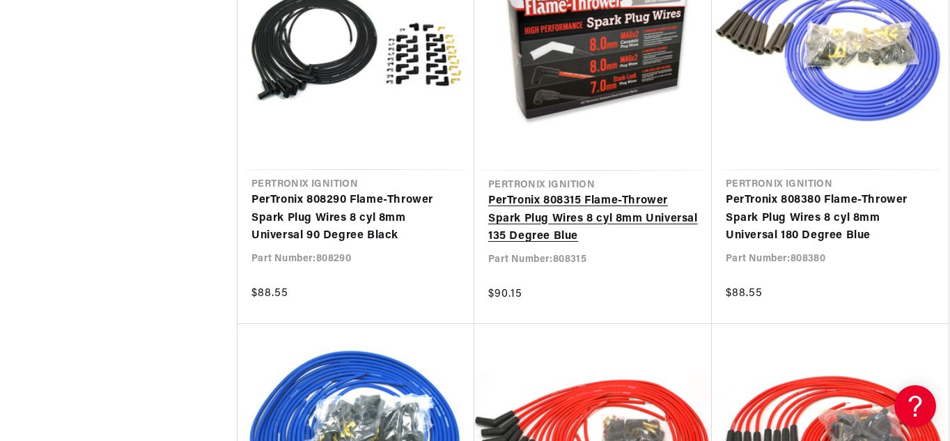
scroll to position [0, 0]
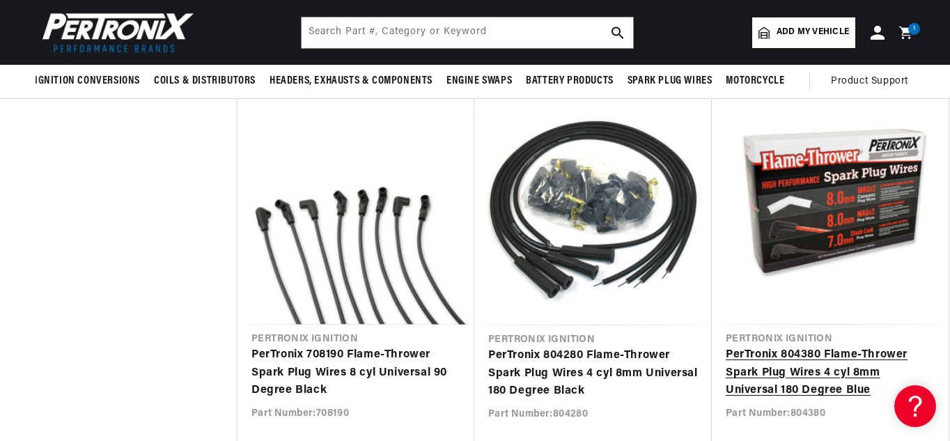
click at [832, 375] on link "PerTronix 804380 Flame-Thrower Spark Plug Wires 4 cyl 8mm Universal 180 Degree …" at bounding box center [830, 373] width 209 height 54
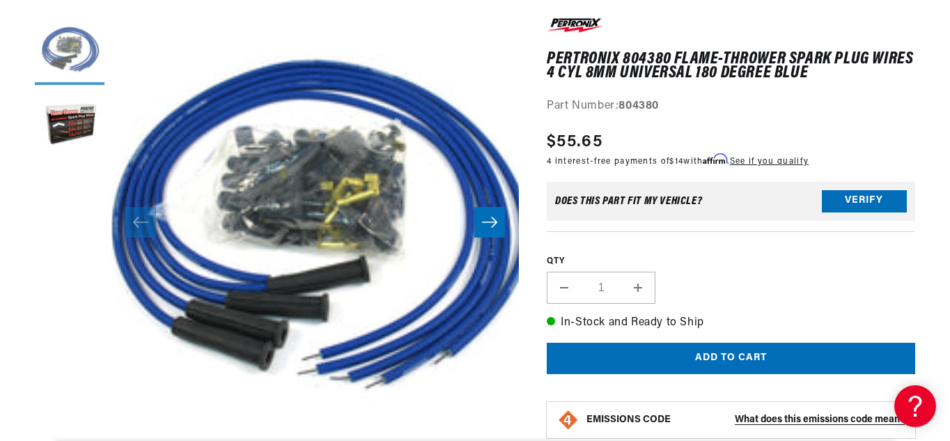
scroll to position [0, 422]
click at [81, 114] on button "Load image 2 in gallery view" at bounding box center [70, 127] width 70 height 70
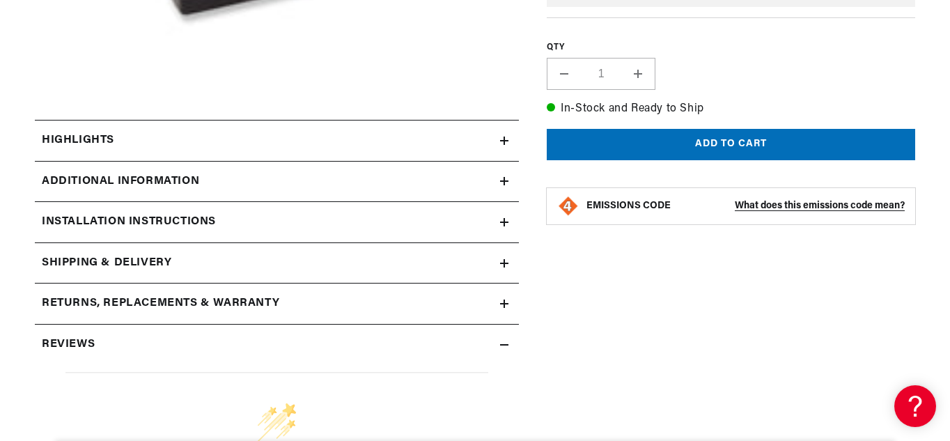
scroll to position [533, 0]
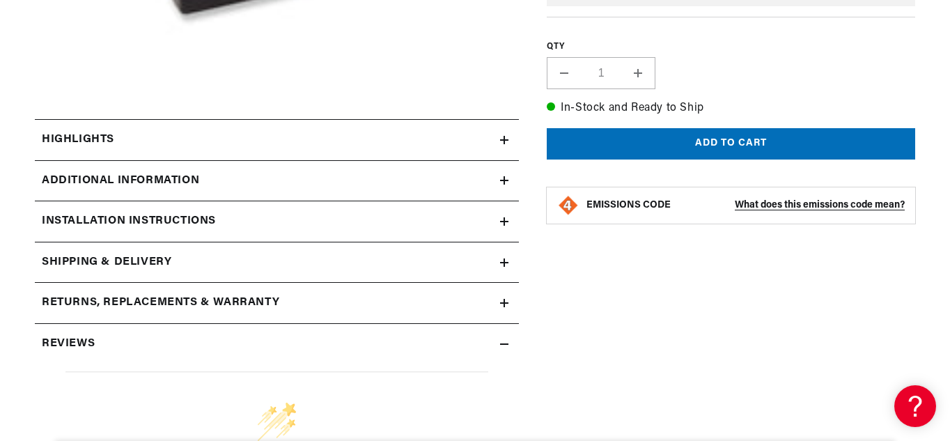
click at [508, 184] on icon at bounding box center [504, 180] width 8 height 8
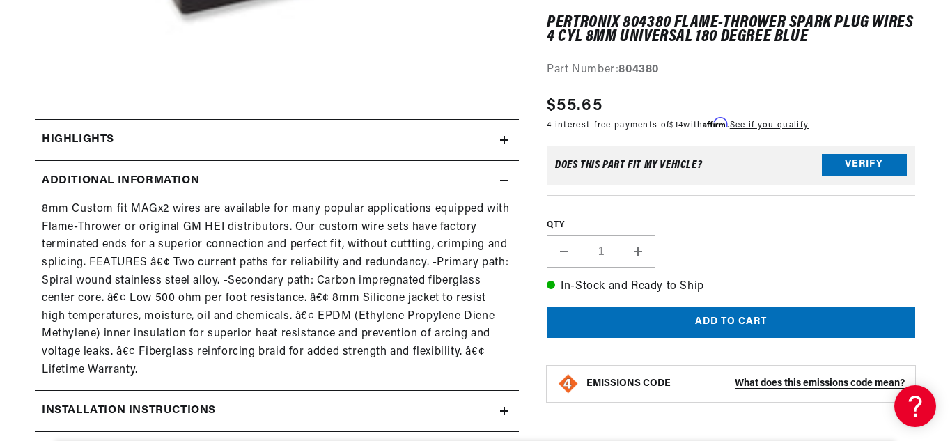
scroll to position [0, 422]
click at [508, 184] on icon at bounding box center [504, 180] width 8 height 8
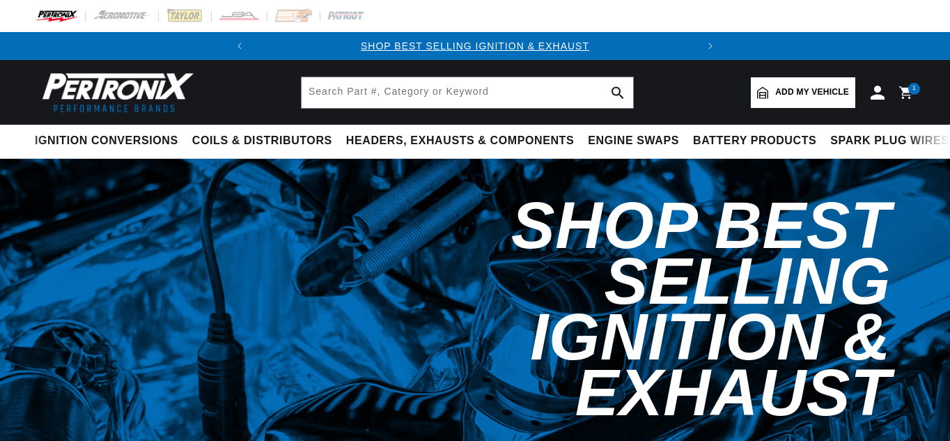
click at [911, 86] on div "1 1 item" at bounding box center [914, 89] width 12 height 12
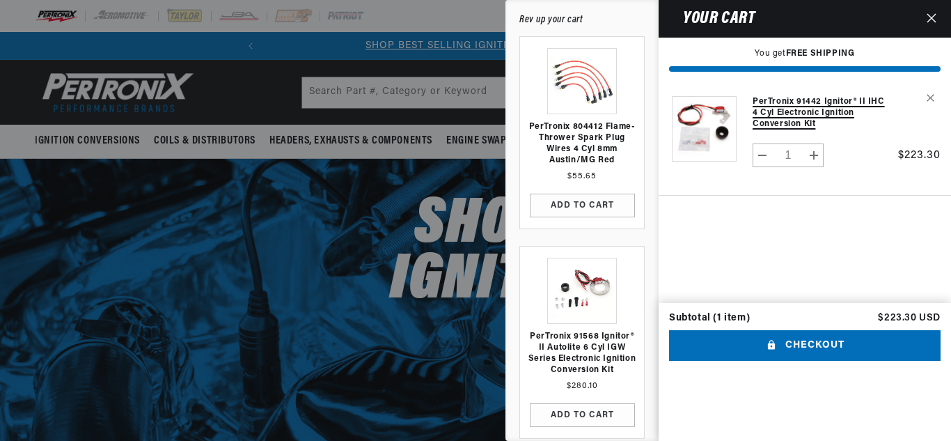
click at [794, 101] on link "PerTronix 91442 Ignitor® II IHC 4 cyl Electronic Ignition Conversion Kit" at bounding box center [822, 112] width 139 height 33
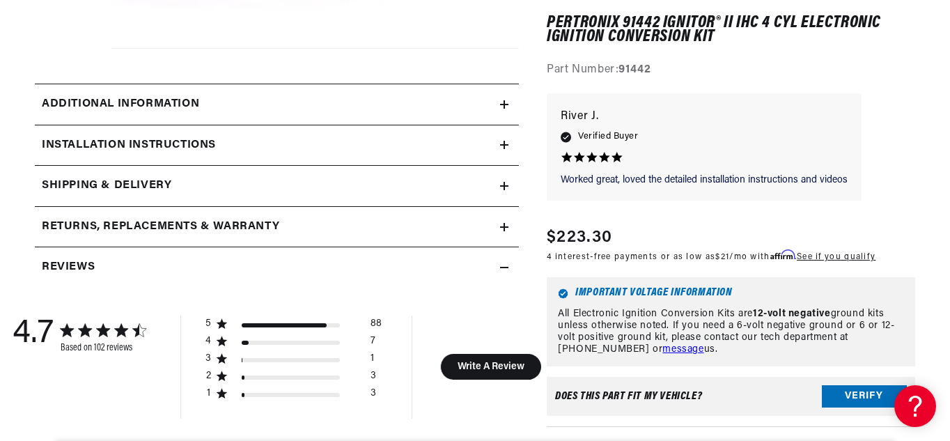
scroll to position [569, 0]
click at [504, 102] on icon at bounding box center [504, 104] width 0 height 8
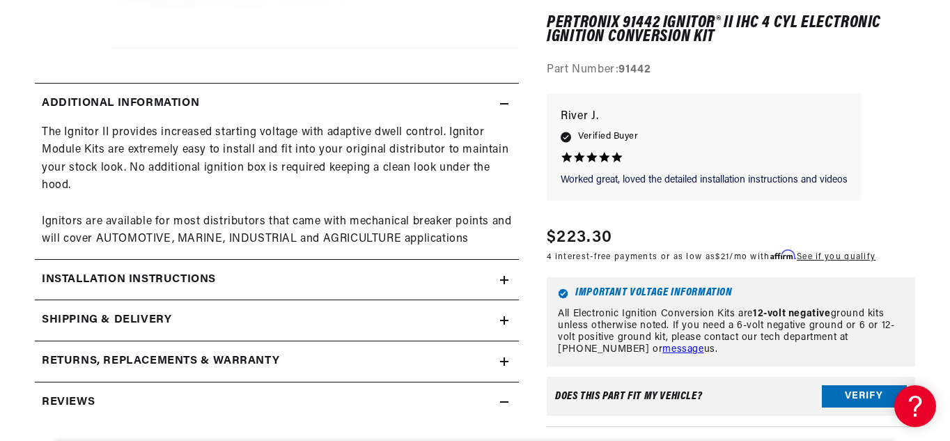
scroll to position [0, 422]
click at [506, 282] on icon at bounding box center [504, 280] width 8 height 8
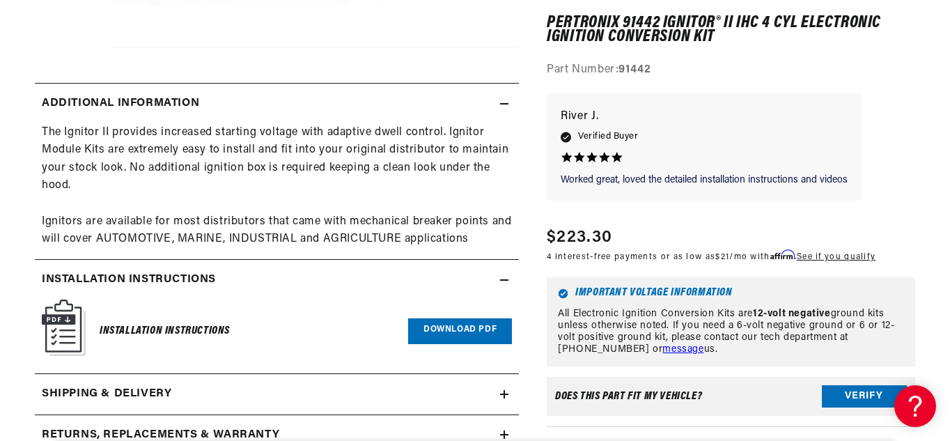
click at [558, 7] on div "102 Reviews" at bounding box center [731, 29] width 368 height 100
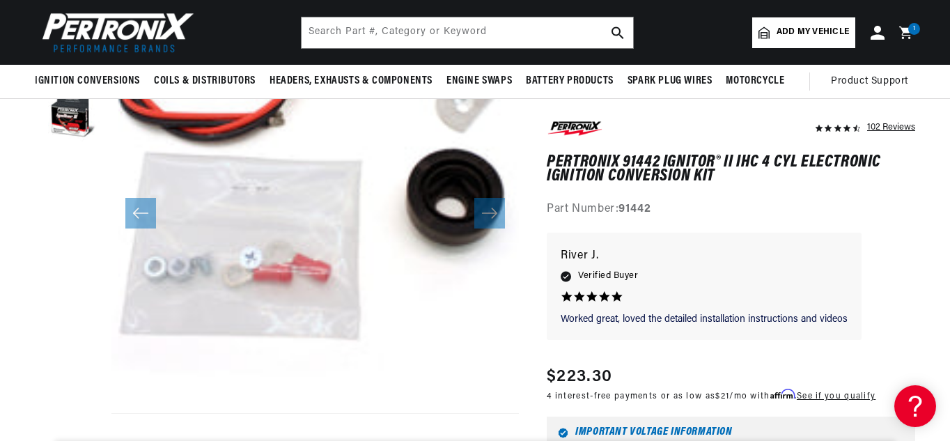
scroll to position [0, 0]
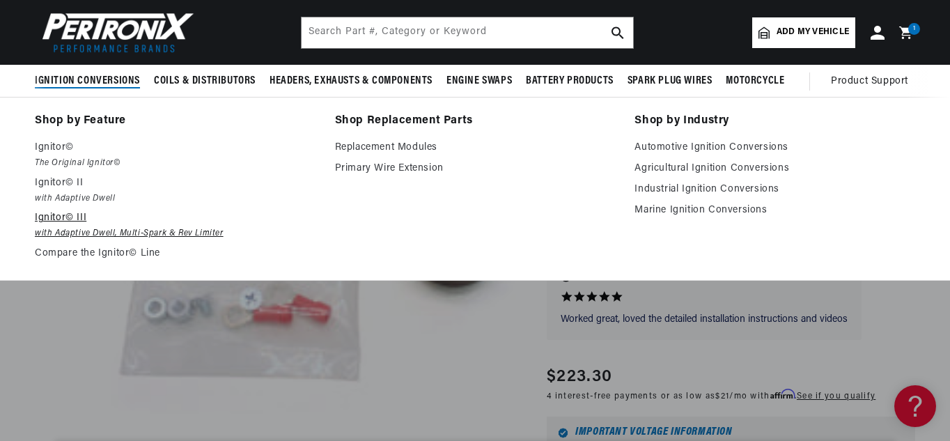
click at [68, 227] on em "with Adaptive Dwell, Multi-Spark & Rev Limiter" at bounding box center [175, 233] width 281 height 15
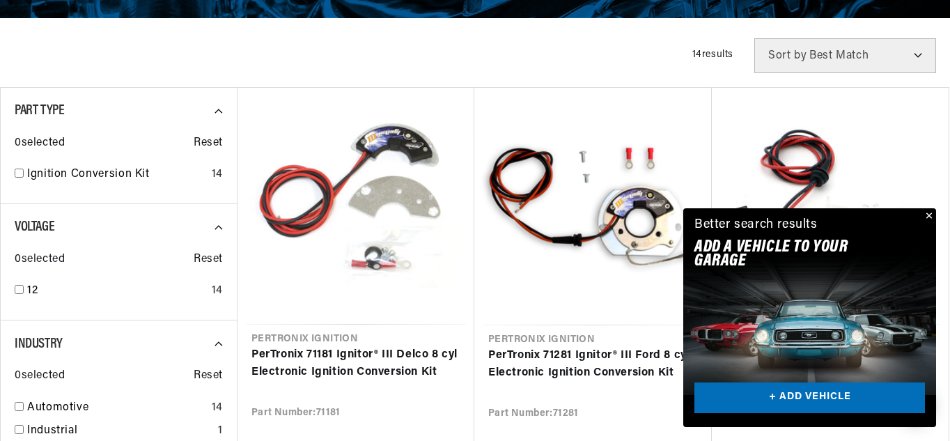
click at [927, 215] on button "Close" at bounding box center [927, 216] width 17 height 17
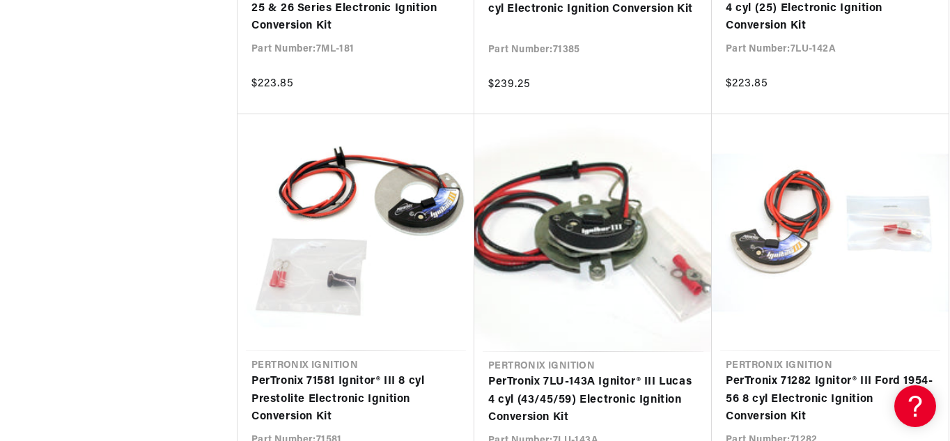
scroll to position [1478, 0]
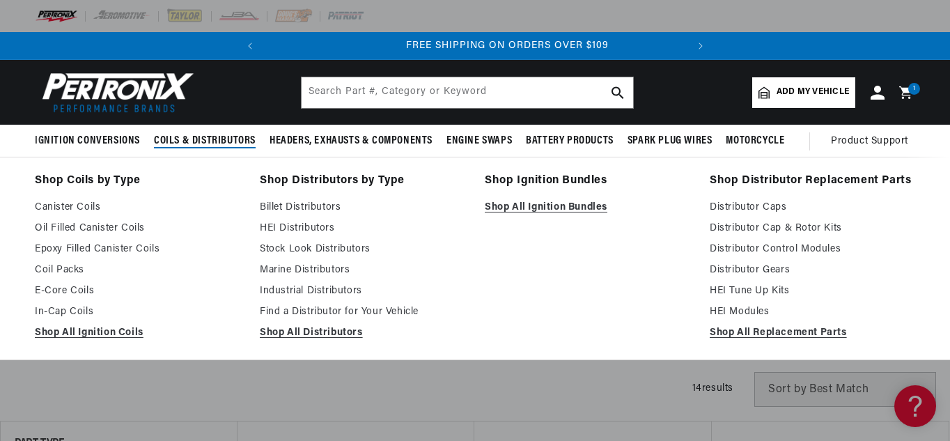
scroll to position [0, 422]
click at [295, 207] on link "Billet Distributors" at bounding box center [362, 207] width 205 height 17
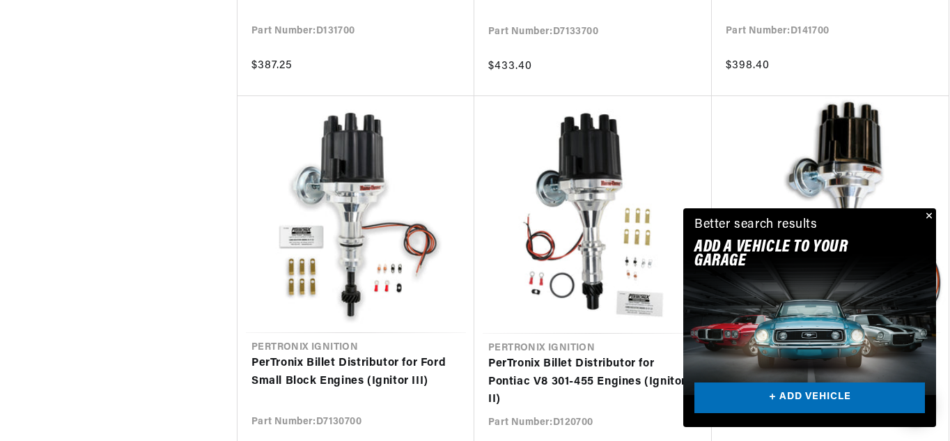
click at [932, 217] on button "Close" at bounding box center [927, 216] width 17 height 17
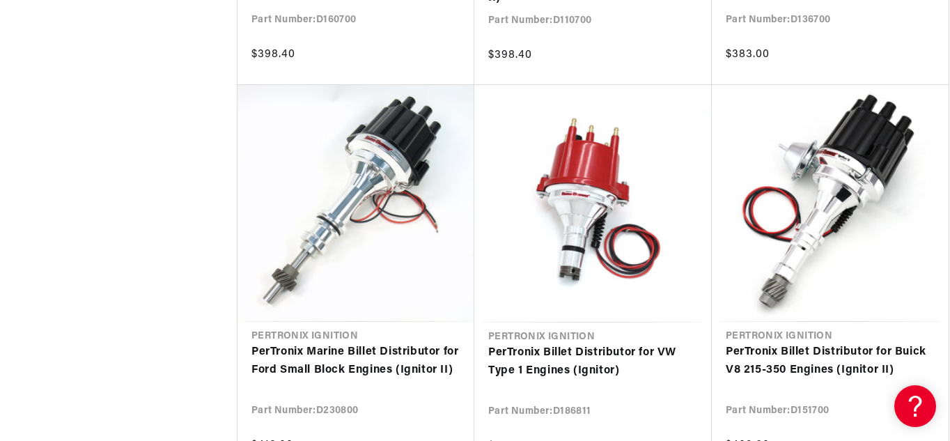
scroll to position [3266, 0]
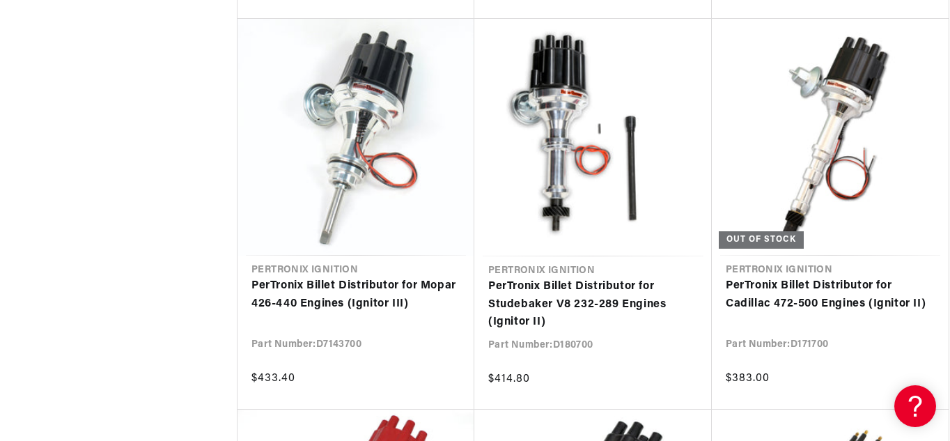
scroll to position [0, 422]
